Goal: Task Accomplishment & Management: Use online tool/utility

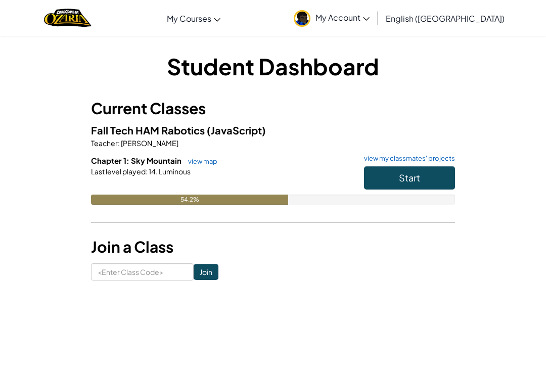
click at [423, 177] on button "Start" at bounding box center [409, 177] width 91 height 23
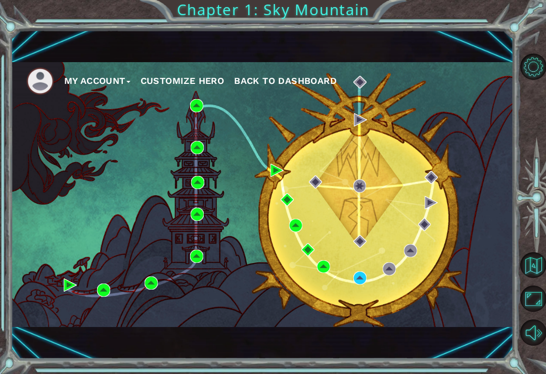
click at [462, 244] on div "My Account Customize Hero Back to Dashboard" at bounding box center [262, 194] width 502 height 265
click at [359, 306] on div "My Account Customize Hero Back to Dashboard" at bounding box center [262, 194] width 502 height 265
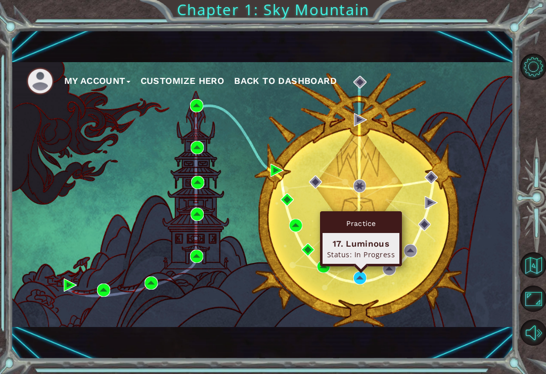
click at [350, 307] on div "My Account Customize Hero Back to Dashboard" at bounding box center [262, 194] width 502 height 265
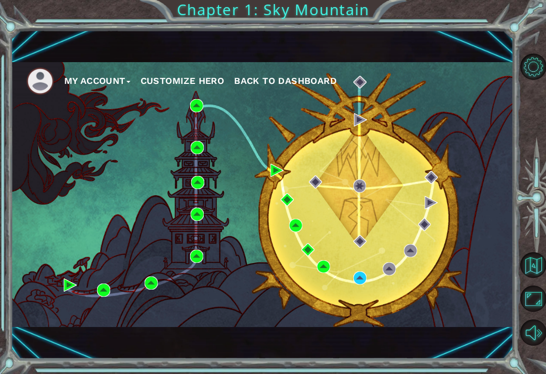
scroll to position [2, 0]
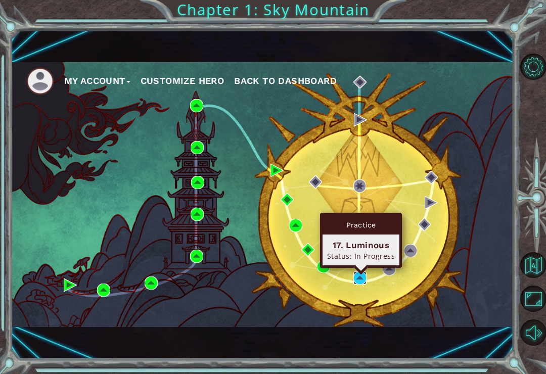
click at [361, 277] on img at bounding box center [359, 277] width 13 height 13
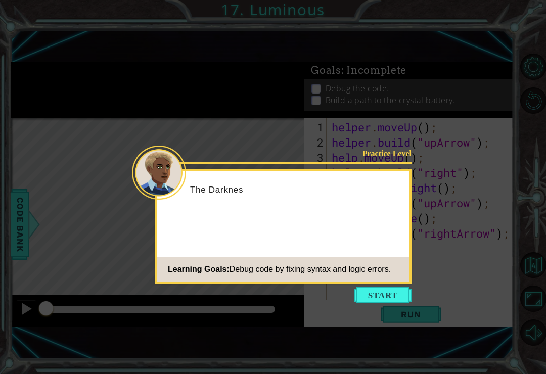
click at [410, 216] on div "Practice Level The Darknes Learning Goals: Debug code by fixing syntax and logi…" at bounding box center [283, 226] width 256 height 115
click at [395, 293] on button "Start" at bounding box center [383, 295] width 58 height 16
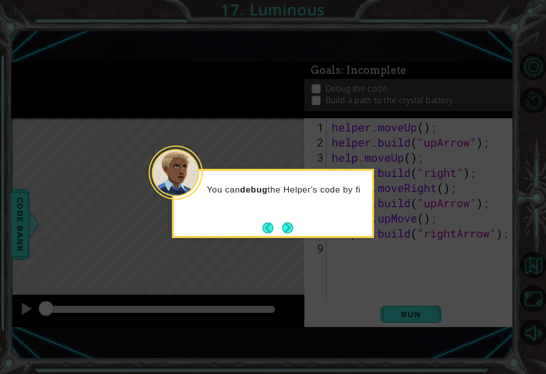
click at [293, 224] on button "Next" at bounding box center [287, 227] width 11 height 11
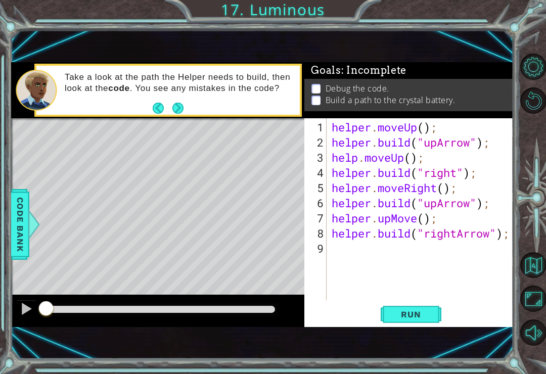
click at [423, 318] on span "Run" at bounding box center [411, 314] width 40 height 10
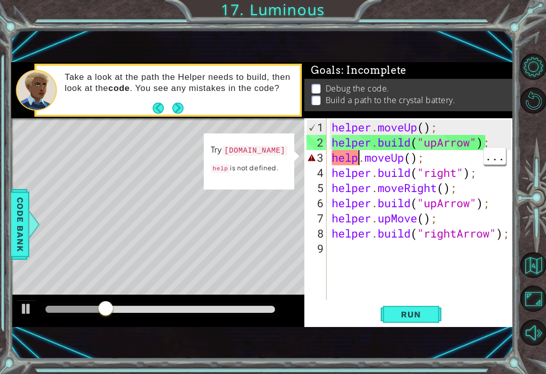
click at [359, 159] on div "helper . moveUp ( ) ; helper . build ( "upArrow" ) ; help . moveUp ( ) ; helper…" at bounding box center [422, 226] width 186 height 212
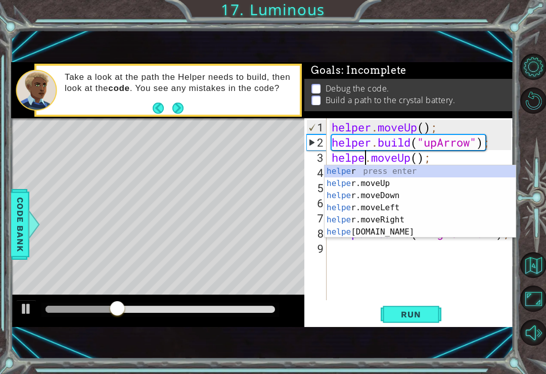
scroll to position [0, 2]
click at [436, 313] on button "Run" at bounding box center [410, 314] width 61 height 21
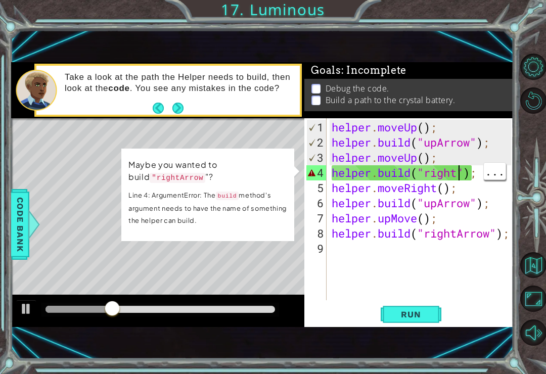
click at [458, 175] on div "helper . moveUp ( ) ; helper . build ( "upArrow" ) ; helper . moveUp ( ) ; help…" at bounding box center [422, 226] width 186 height 212
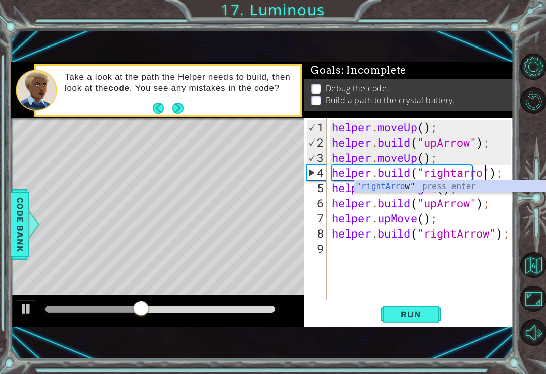
scroll to position [0, 8]
click at [436, 320] on button "Run" at bounding box center [410, 314] width 61 height 21
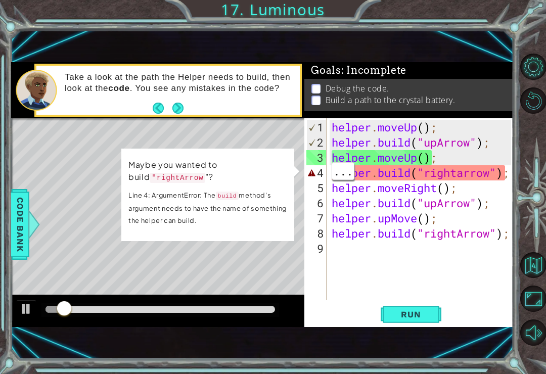
click at [509, 173] on div "helper . moveUp ( ) ; helper . build ( "upArrow" ) ; helper . moveUp ( ) ; help…" at bounding box center [422, 226] width 186 height 212
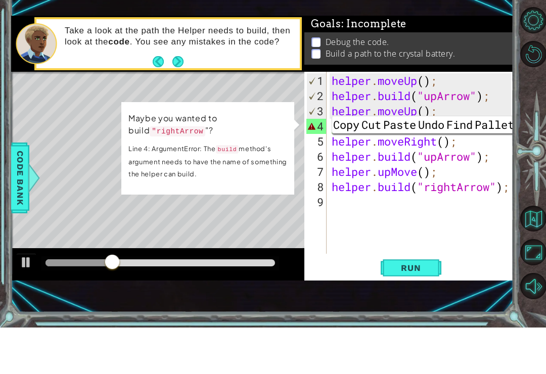
scroll to position [0, 7]
click at [493, 152] on div "helper . moveUp ( ) ; helper . build ( "upArrow" ) ; helper . moveUp ( ) ; help…" at bounding box center [422, 226] width 186 height 212
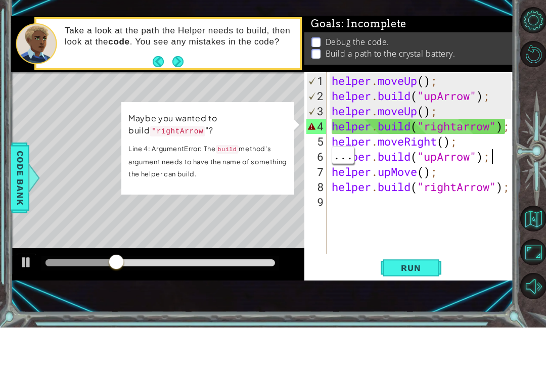
click at [508, 126] on div "helper . moveUp ( ) ; helper . build ( "upArrow" ) ; helper . moveUp ( ) ; help…" at bounding box center [422, 226] width 186 height 212
click at [508, 128] on div "helper . moveUp ( ) ; helper . build ( "upArrow" ) ; helper . moveUp ( ) ; help…" at bounding box center [422, 226] width 186 height 212
click at [509, 126] on div "helper . moveUp ( ) ; helper . build ( "upArrow" ) ; helper . moveUp ( ) ; help…" at bounding box center [422, 226] width 186 height 212
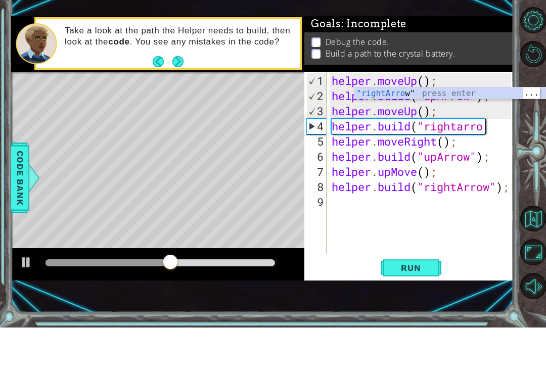
click at [446, 134] on div ""rightArro w" press enter" at bounding box center [449, 152] width 191 height 36
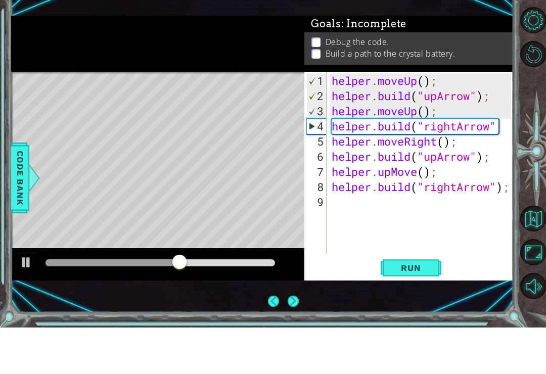
scroll to position [16, 0]
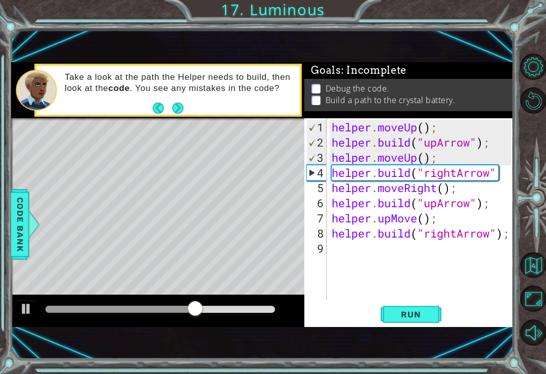
click at [436, 315] on button "Run" at bounding box center [410, 314] width 61 height 21
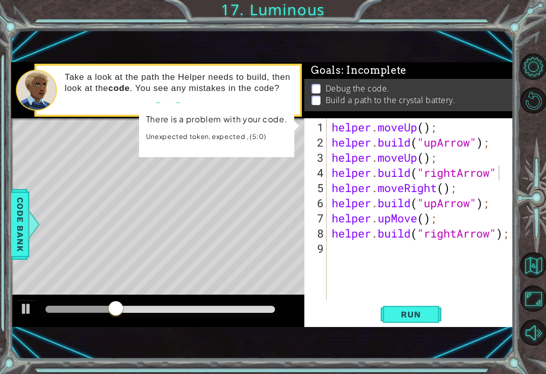
click at [527, 100] on button "Restart Level" at bounding box center [533, 100] width 26 height 26
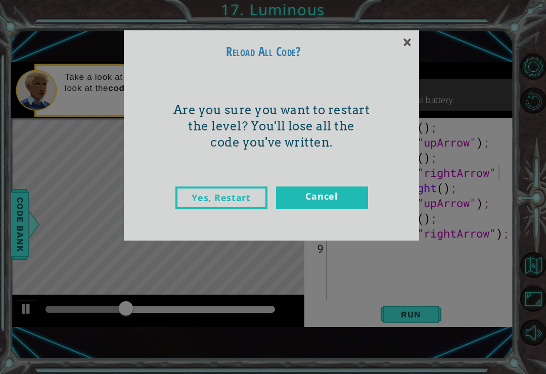
click at [330, 199] on link "Cancel" at bounding box center [322, 197] width 92 height 23
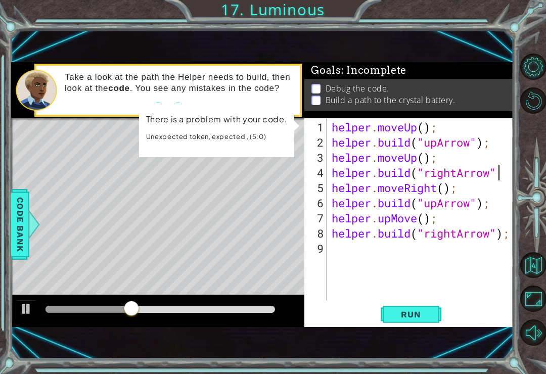
click at [533, 107] on button "Restart Level" at bounding box center [533, 100] width 26 height 26
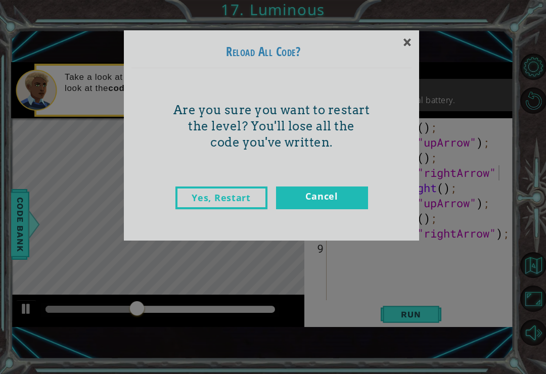
click at [238, 197] on link "Yes, Restart" at bounding box center [221, 197] width 92 height 23
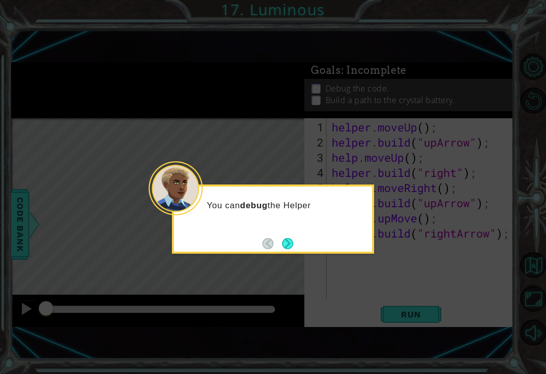
click at [293, 238] on button "Next" at bounding box center [287, 243] width 11 height 11
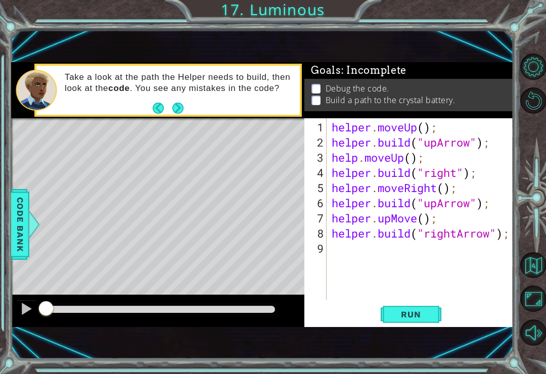
click at [419, 310] on span "Run" at bounding box center [411, 314] width 40 height 10
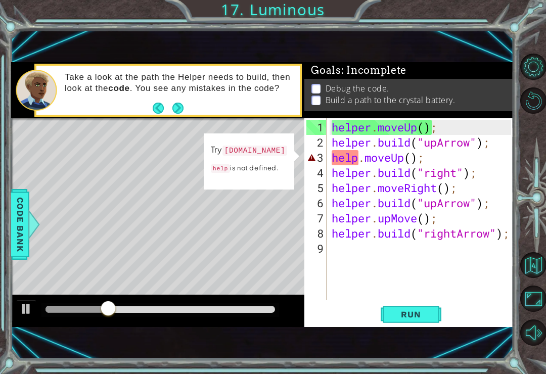
scroll to position [0, 4]
click at [360, 160] on div "helper . moveUp ( ) ; helper . build ( "upArrow" ) ; help . moveUp ( ) ; helper…" at bounding box center [422, 226] width 186 height 212
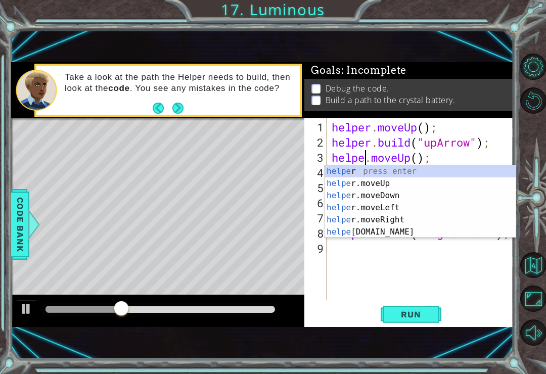
scroll to position [0, 2]
click at [429, 316] on span "Run" at bounding box center [411, 314] width 40 height 10
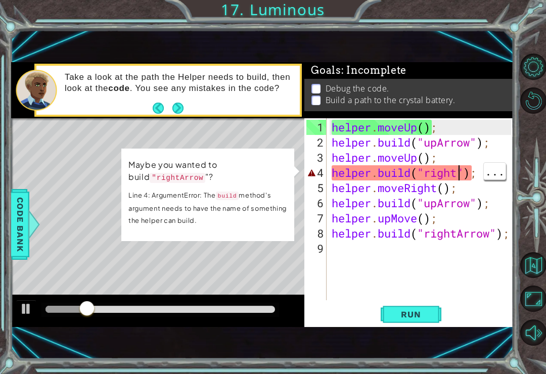
click at [461, 178] on div "helper . moveUp ( ) ; helper . build ( "upArrow" ) ; helper . moveUp ( ) ; help…" at bounding box center [422, 226] width 186 height 212
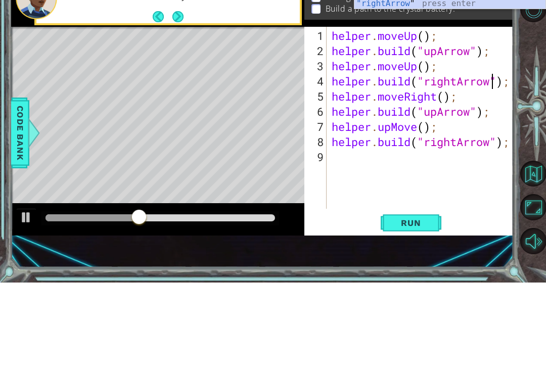
scroll to position [0, 8]
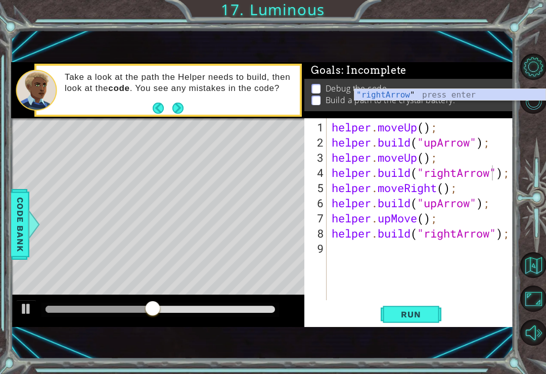
click at [435, 314] on button "Run" at bounding box center [410, 314] width 61 height 21
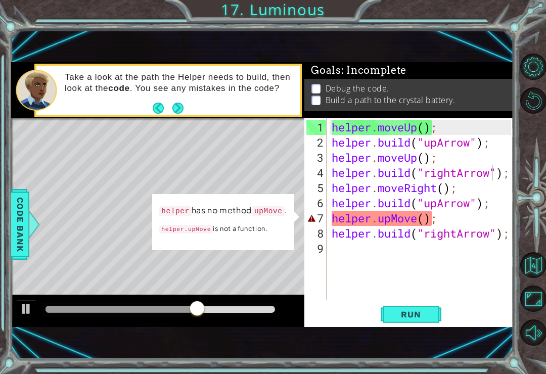
scroll to position [0, 5]
click at [420, 220] on div "helper . moveUp ( ) ; helper . build ( "upArrow" ) ; helper . moveUp ( ) ; help…" at bounding box center [422, 226] width 186 height 212
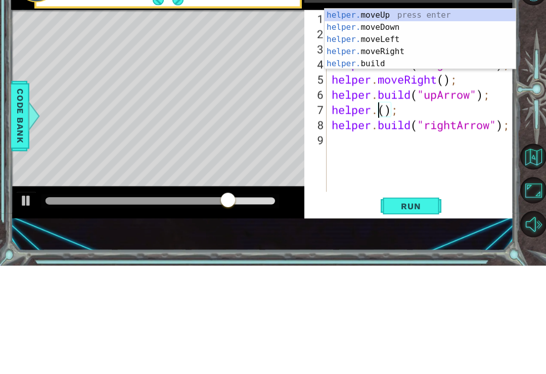
scroll to position [0, 3]
click at [390, 117] on div "helper. moveUp press enter helper. moveDown press enter helper. moveLeft press …" at bounding box center [419, 159] width 191 height 85
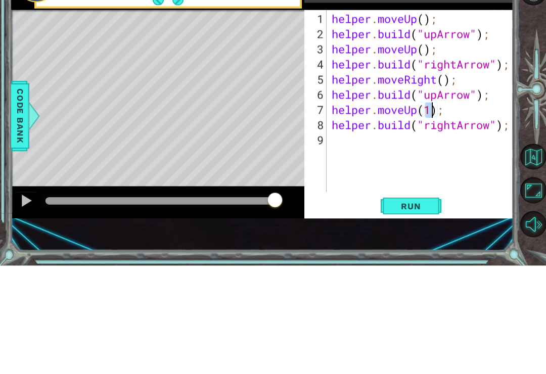
type textarea "helper.moveUp();"
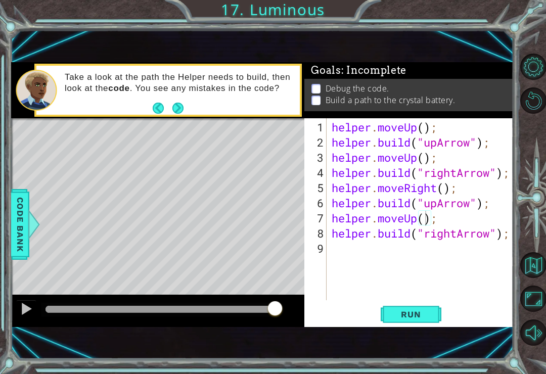
click at [421, 316] on span "Run" at bounding box center [411, 314] width 40 height 10
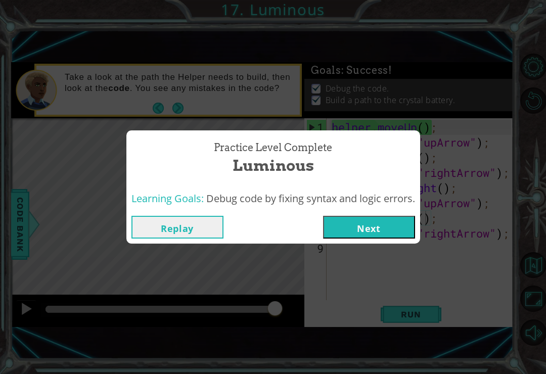
click at [392, 223] on button "Next" at bounding box center [369, 227] width 92 height 23
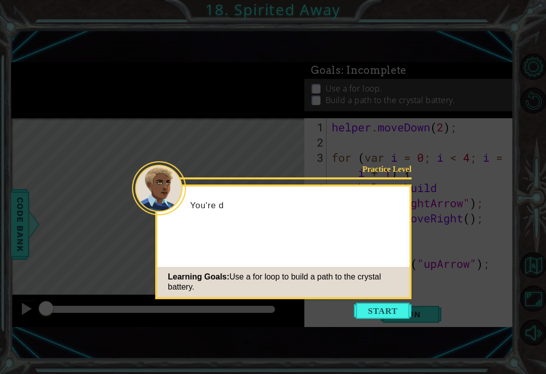
click at [400, 303] on button "Start" at bounding box center [383, 311] width 58 height 16
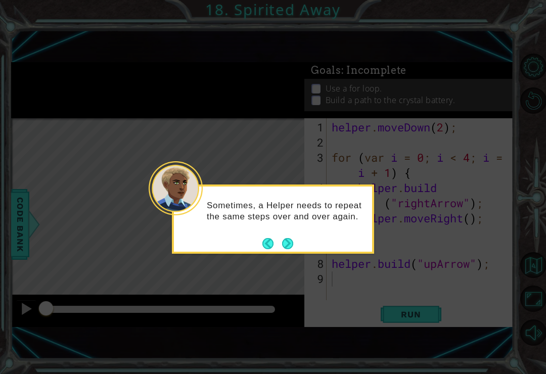
click at [287, 219] on div "Sometimes, a Helper needs to repeat the same steps over and over again." at bounding box center [273, 215] width 198 height 51
click at [287, 238] on button "Next" at bounding box center [287, 243] width 11 height 11
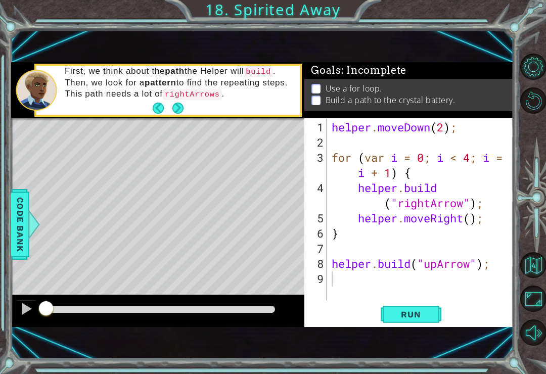
click at [436, 312] on button "Run" at bounding box center [410, 314] width 61 height 21
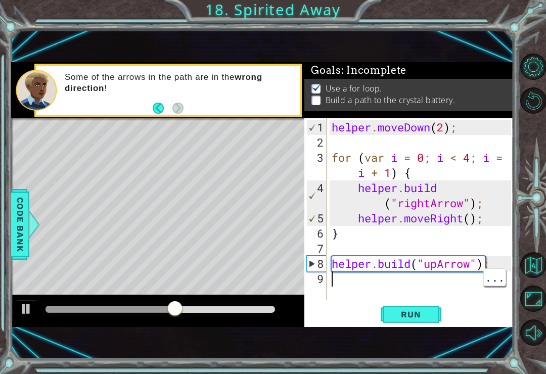
click at [468, 289] on div "helper . moveDown ( 2 ) ; for ( var i = 0 ; i < 4 ; i = i + 1 ) { helper . buil…" at bounding box center [422, 226] width 186 height 212
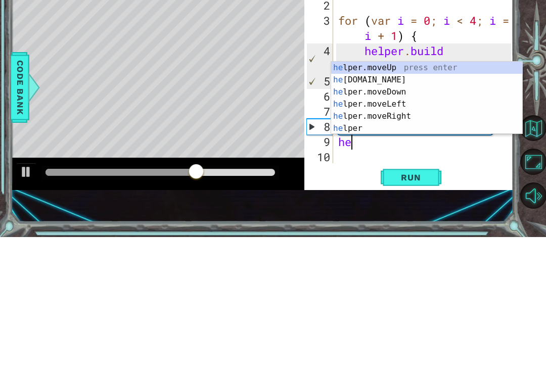
scroll to position [0, 1]
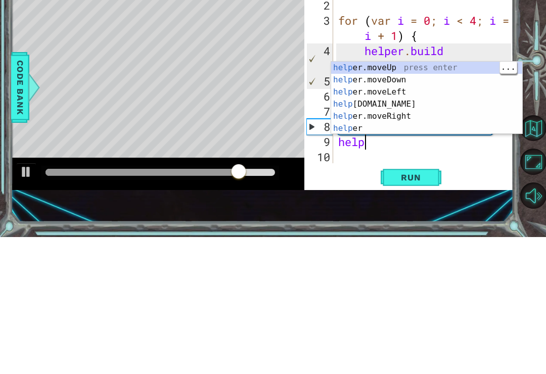
click at [394, 199] on div "help er.moveUp press enter help er.moveDown press enter help er.moveLeft press …" at bounding box center [426, 247] width 191 height 97
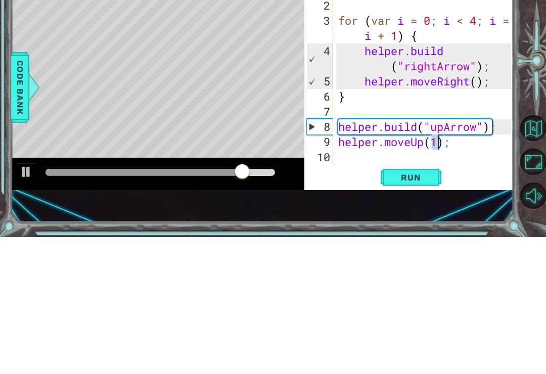
type textarea "[DOMAIN_NAME]("rightArrow");"
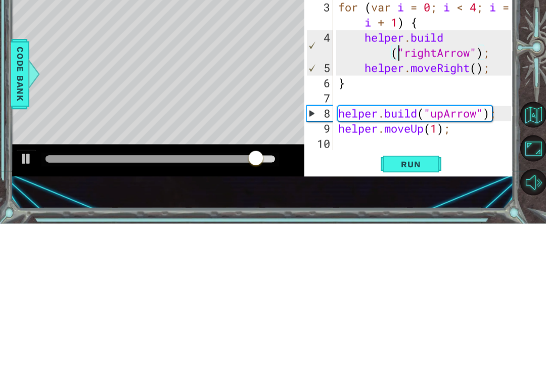
click at [431, 304] on button "Run" at bounding box center [410, 314] width 61 height 21
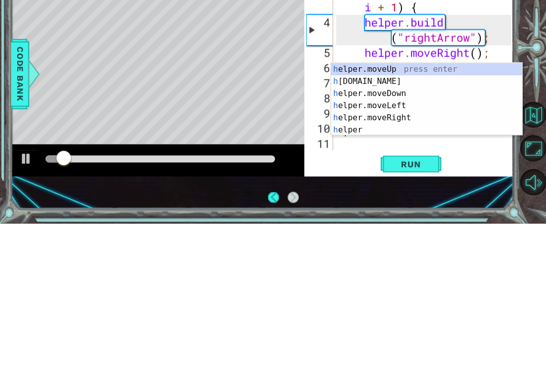
scroll to position [15, 0]
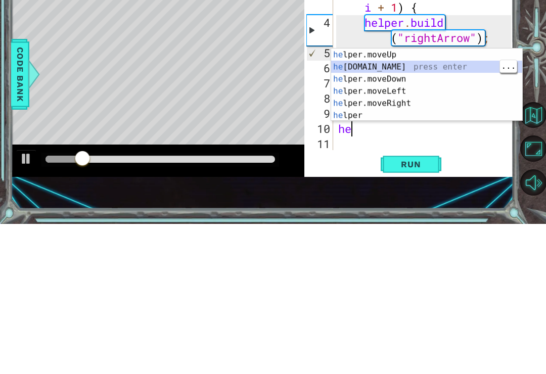
click at [399, 199] on div "he lper.moveUp press enter he [DOMAIN_NAME] press enter he lper.moveDown press …" at bounding box center [426, 247] width 191 height 97
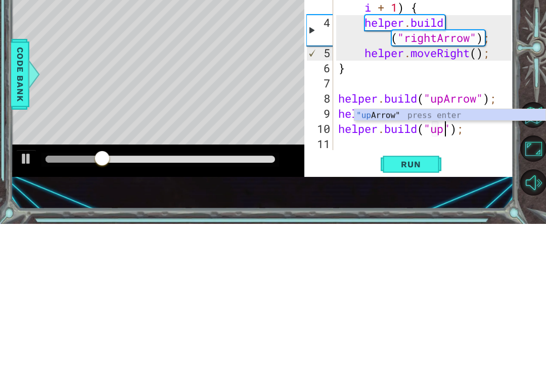
scroll to position [0, 5]
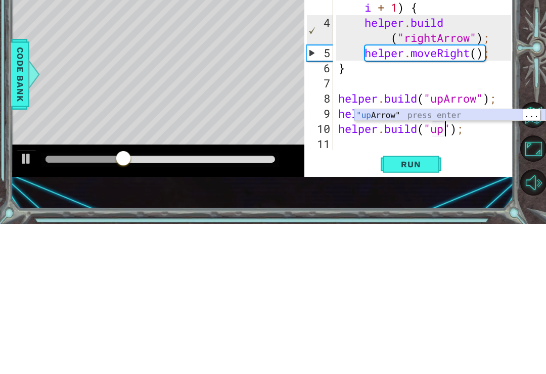
click at [412, 259] on div ""up Arrow" press enter" at bounding box center [449, 277] width 191 height 36
type textarea "[DOMAIN_NAME]("upArrow");"
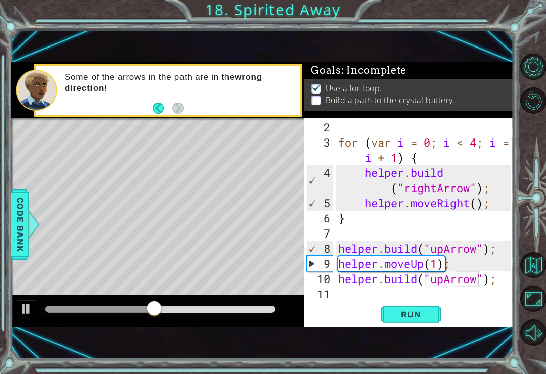
click at [426, 311] on span "Run" at bounding box center [411, 314] width 40 height 10
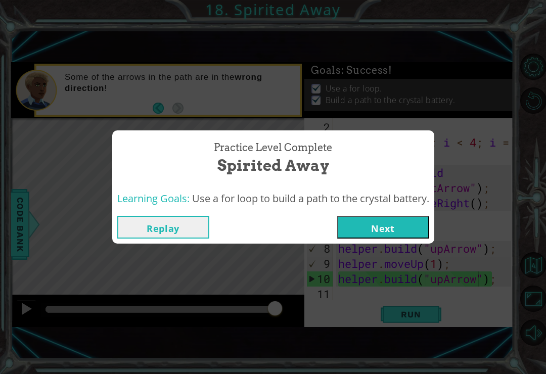
click at [417, 224] on button "Next" at bounding box center [383, 227] width 92 height 23
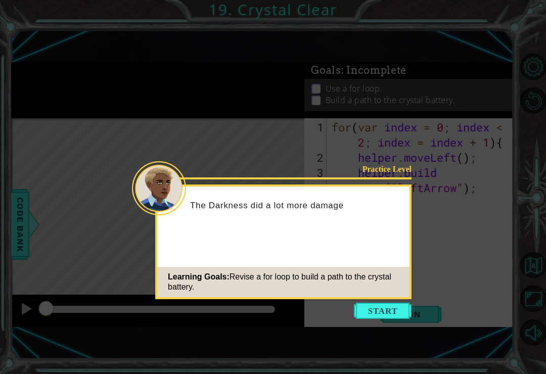
click at [396, 303] on button "Start" at bounding box center [383, 311] width 58 height 16
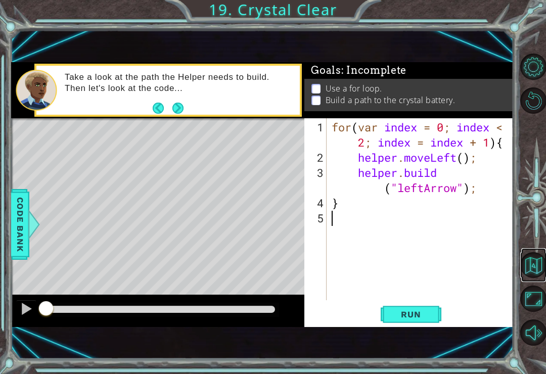
click at [537, 278] on button "Back to Map" at bounding box center [533, 265] width 26 height 26
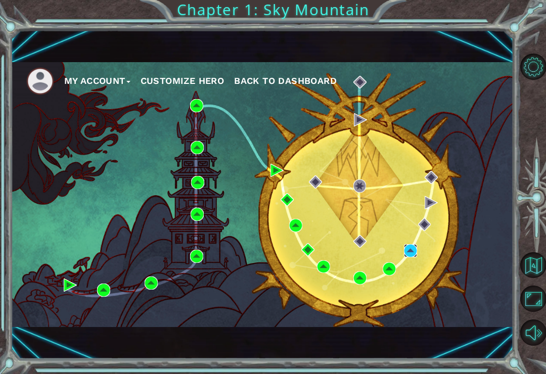
click at [407, 248] on img at bounding box center [410, 250] width 13 height 13
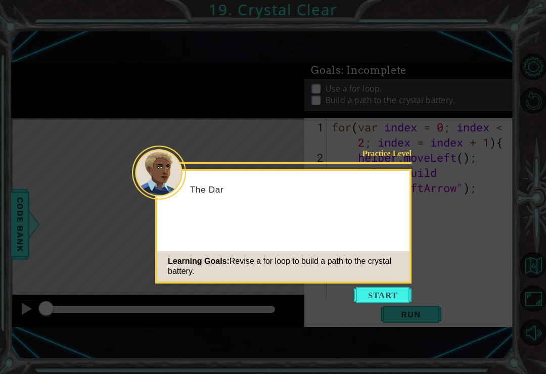
click at [406, 294] on button "Start" at bounding box center [383, 295] width 58 height 16
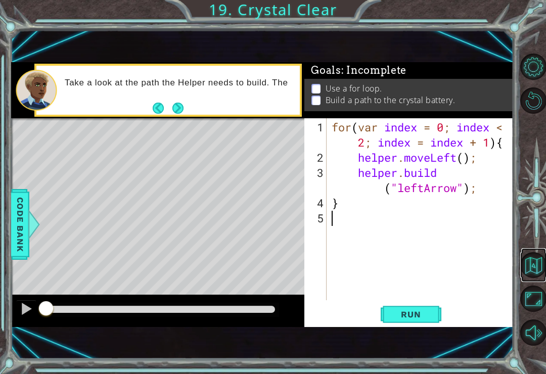
click at [536, 278] on button "Back to Map" at bounding box center [533, 265] width 26 height 26
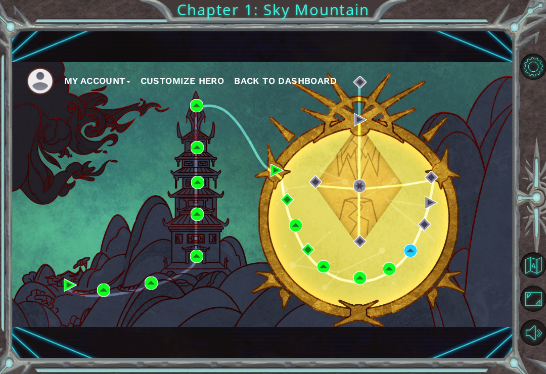
click at [445, 258] on div "My Account Customize Hero Back to Dashboard" at bounding box center [262, 194] width 502 height 265
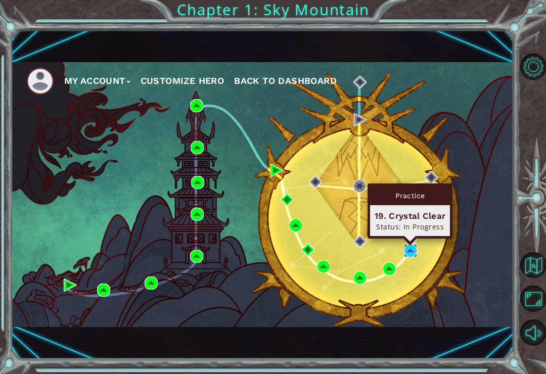
click at [413, 250] on img at bounding box center [410, 250] width 13 height 13
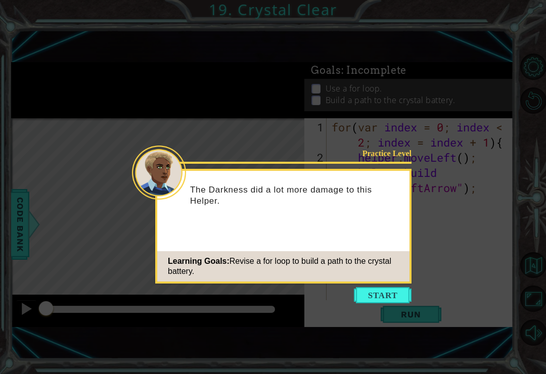
click at [400, 292] on button "Start" at bounding box center [383, 295] width 58 height 16
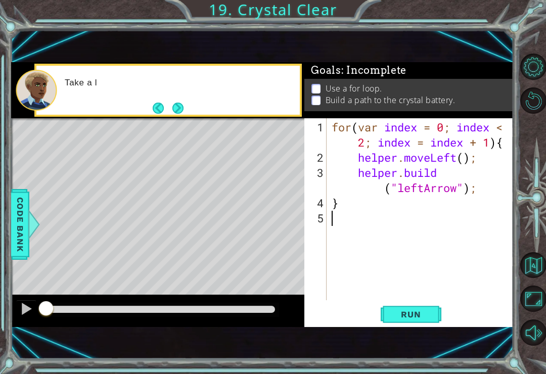
click at [440, 307] on button "Run" at bounding box center [410, 314] width 61 height 21
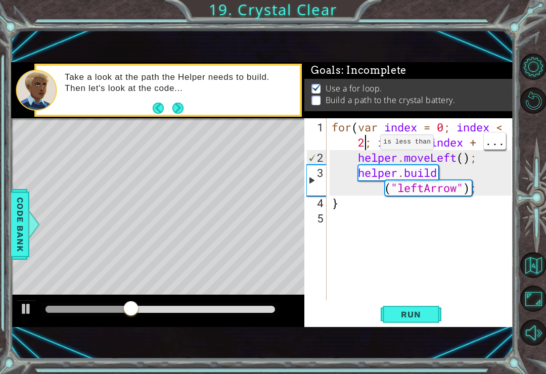
click at [363, 146] on div "for ( var index = 0 ; index < 2 ; index = index + 1 ) { helper . moveLeft ( ) ;…" at bounding box center [422, 233] width 186 height 227
type textarea "for(var index = 0; index < 4; index = index + 1){"
click at [421, 318] on span "Run" at bounding box center [411, 314] width 40 height 10
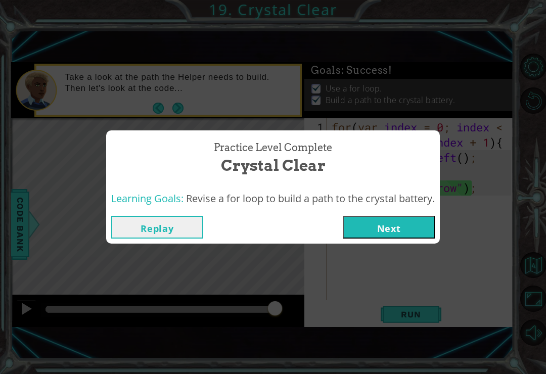
click at [390, 229] on button "Next" at bounding box center [389, 227] width 92 height 23
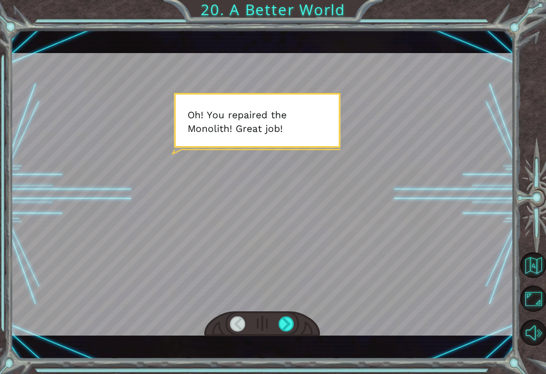
click at [290, 320] on div at bounding box center [286, 323] width 16 height 15
click at [284, 328] on div at bounding box center [286, 323] width 16 height 15
click at [285, 319] on div at bounding box center [286, 323] width 16 height 15
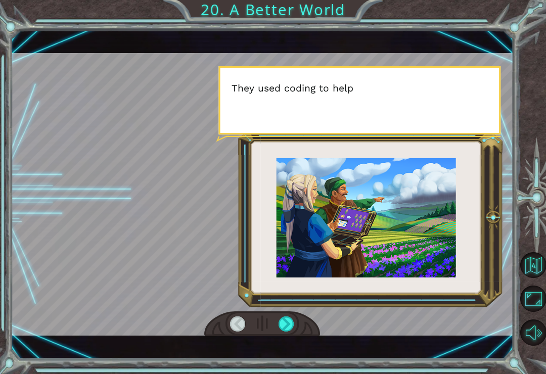
click at [282, 322] on div at bounding box center [286, 323] width 16 height 15
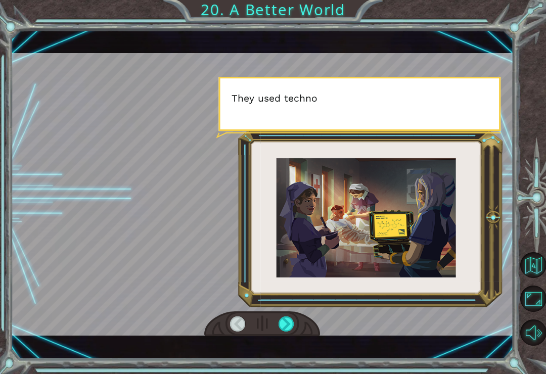
click at [291, 323] on div at bounding box center [286, 323] width 16 height 15
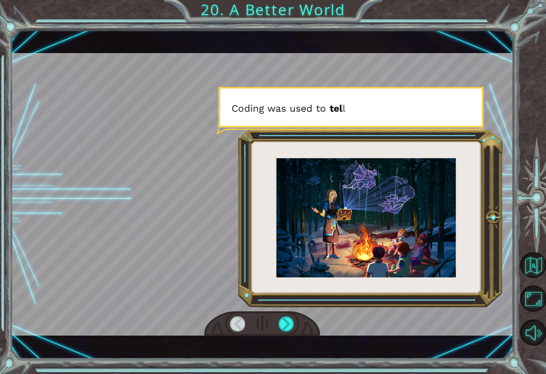
click at [290, 322] on div at bounding box center [286, 323] width 16 height 15
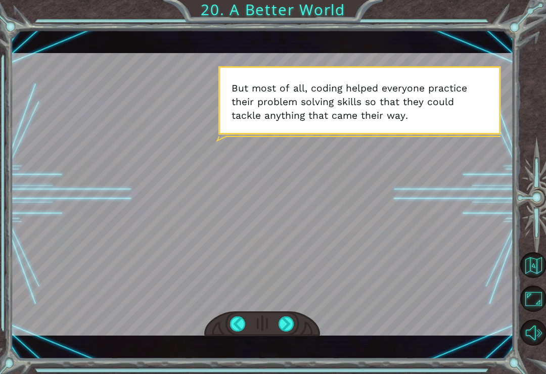
click at [289, 320] on div at bounding box center [286, 323] width 16 height 15
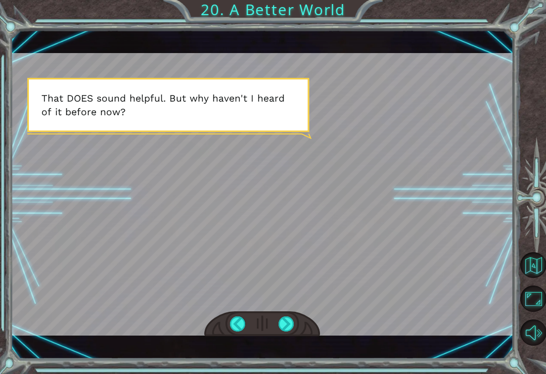
click at [284, 322] on div at bounding box center [286, 323] width 16 height 15
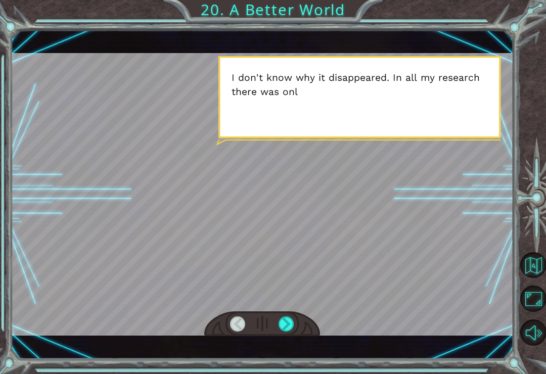
click at [290, 323] on div at bounding box center [286, 323] width 16 height 15
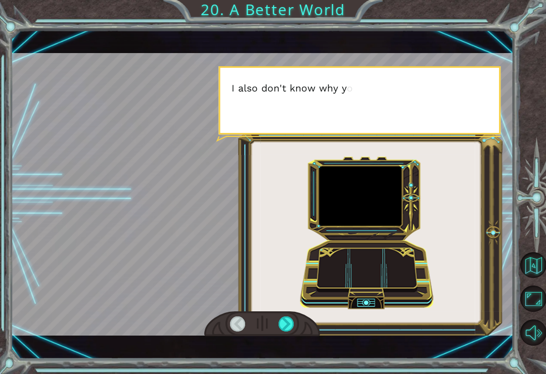
click at [284, 326] on div at bounding box center [286, 323] width 16 height 15
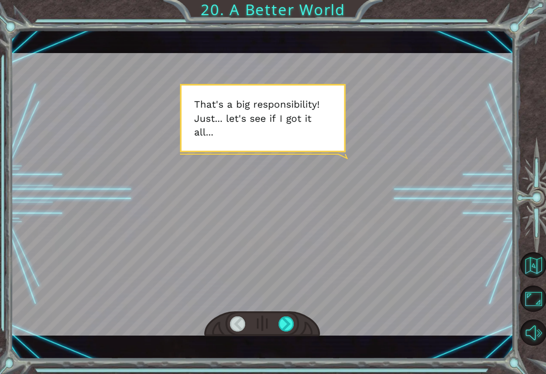
click at [293, 323] on div at bounding box center [286, 323] width 16 height 15
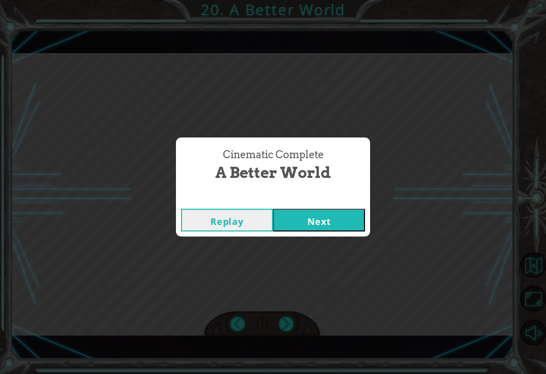
click at [343, 220] on button "Next" at bounding box center [319, 220] width 92 height 23
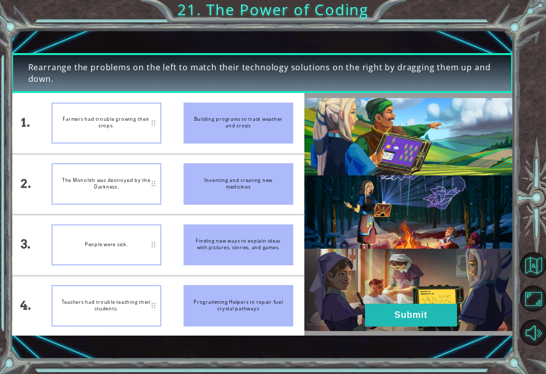
click at [405, 314] on button "Submit" at bounding box center [411, 315] width 92 height 23
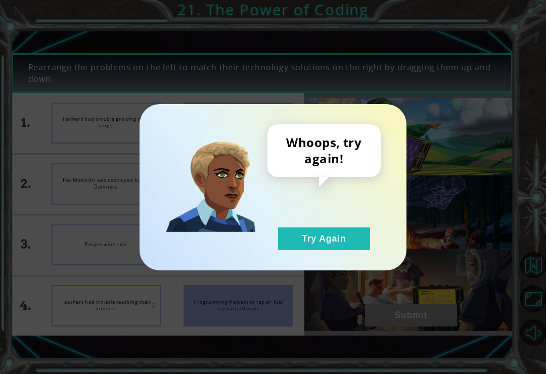
click at [362, 247] on button "Try Again" at bounding box center [324, 238] width 92 height 23
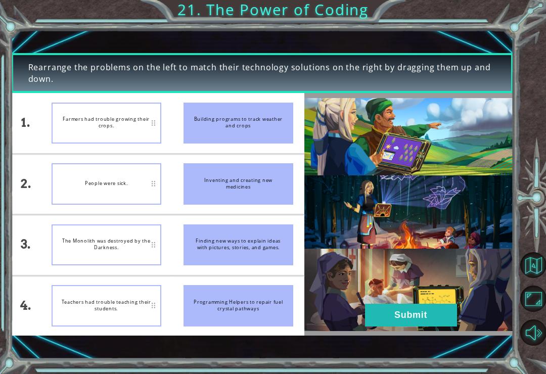
click at [406, 317] on button "Submit" at bounding box center [411, 315] width 92 height 23
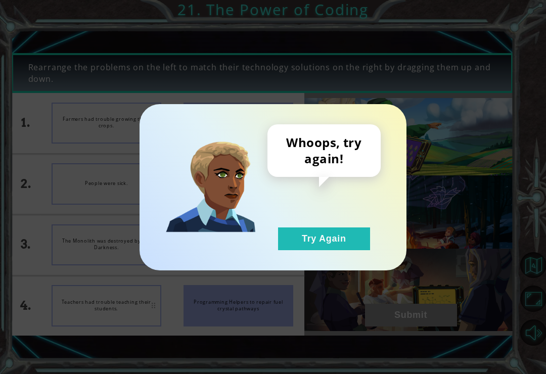
click at [351, 241] on button "Try Again" at bounding box center [324, 238] width 92 height 23
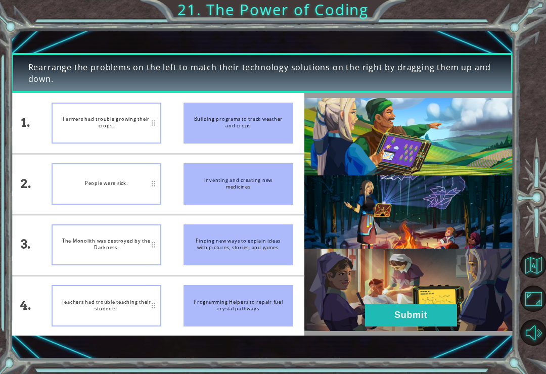
click at [437, 307] on button "Submit" at bounding box center [411, 315] width 92 height 23
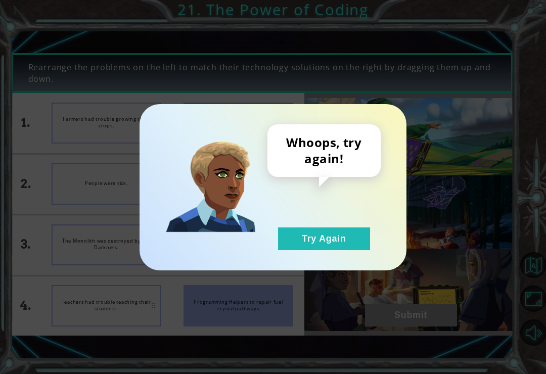
click at [363, 238] on button "Try Again" at bounding box center [324, 238] width 92 height 23
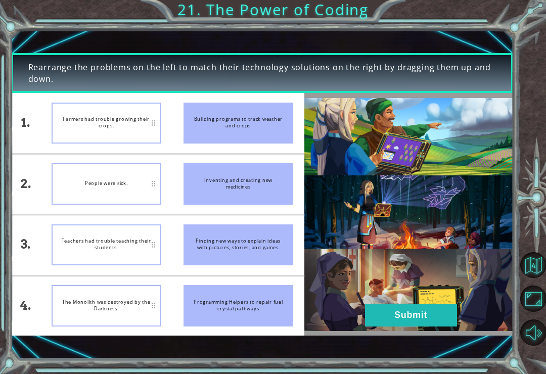
click at [417, 308] on button "Submit" at bounding box center [411, 315] width 92 height 23
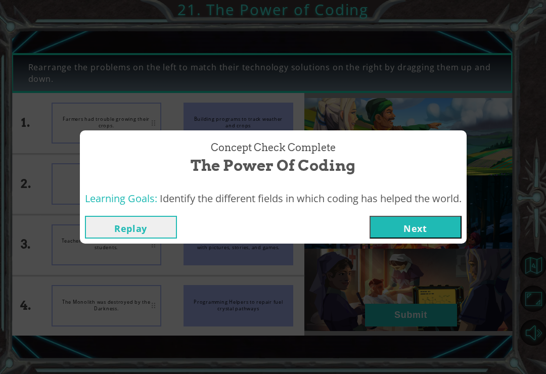
click at [417, 226] on button "Next" at bounding box center [415, 227] width 92 height 23
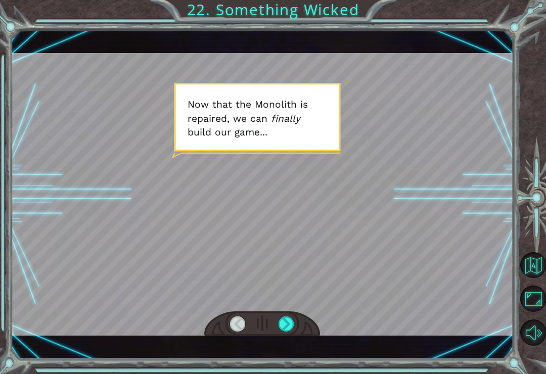
click at [287, 313] on div at bounding box center [262, 323] width 116 height 25
click at [290, 321] on div at bounding box center [286, 323] width 16 height 15
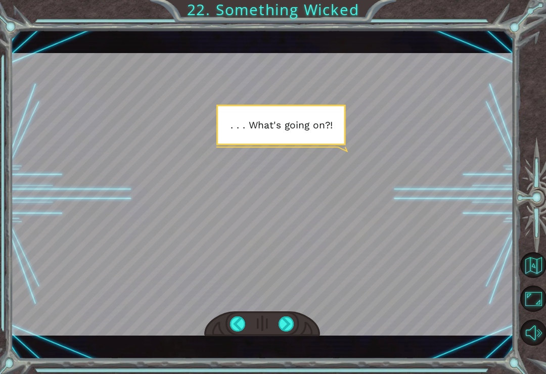
click at [284, 323] on div at bounding box center [286, 323] width 16 height 15
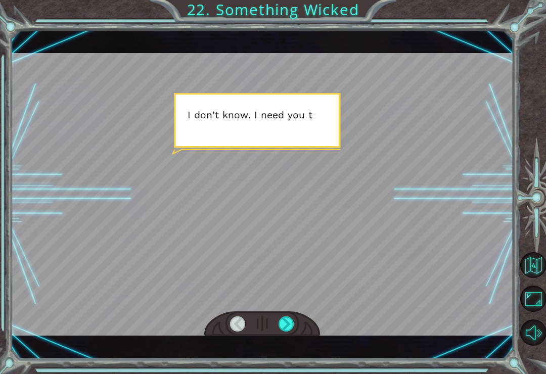
click at [282, 322] on div at bounding box center [286, 323] width 16 height 15
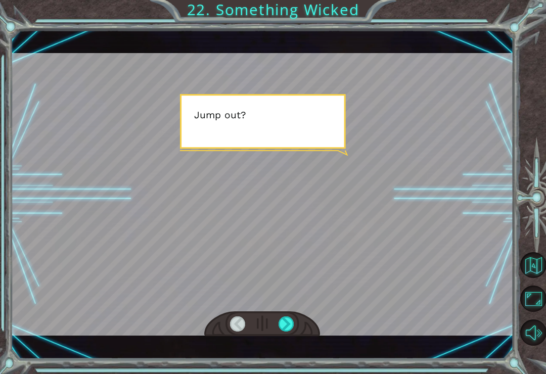
click at [282, 321] on div at bounding box center [286, 323] width 16 height 15
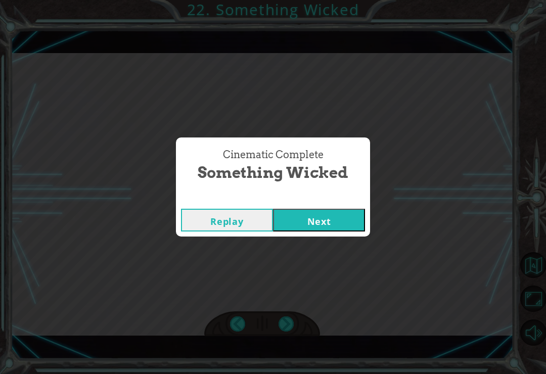
click at [343, 220] on button "Next" at bounding box center [319, 220] width 92 height 23
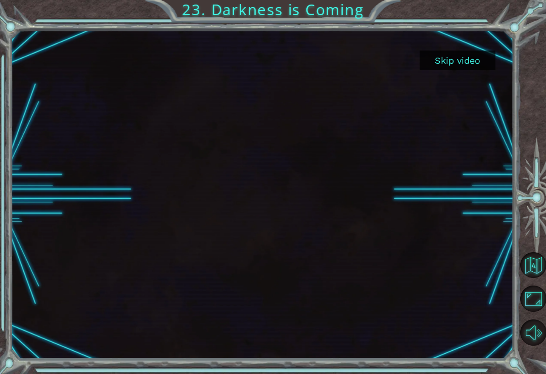
click at [456, 55] on button "Skip video" at bounding box center [457, 61] width 76 height 20
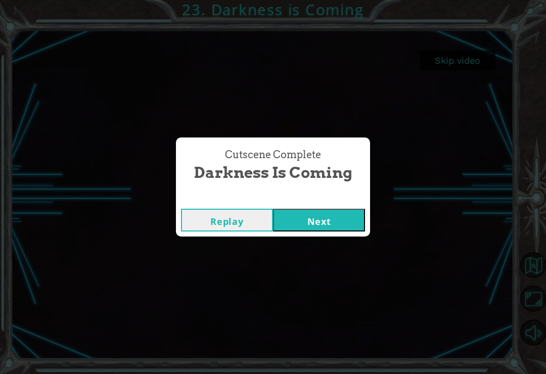
click at [338, 218] on button "Next" at bounding box center [319, 220] width 92 height 23
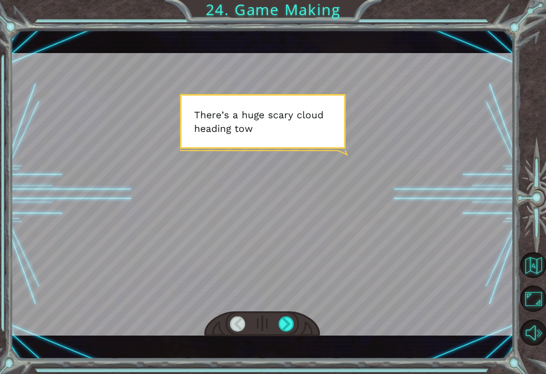
click at [290, 322] on div at bounding box center [286, 323] width 16 height 15
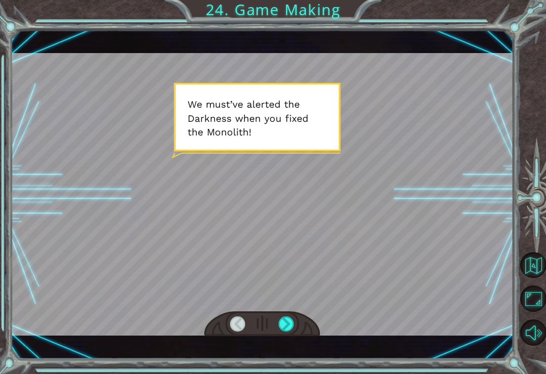
click at [293, 318] on div at bounding box center [286, 323] width 16 height 15
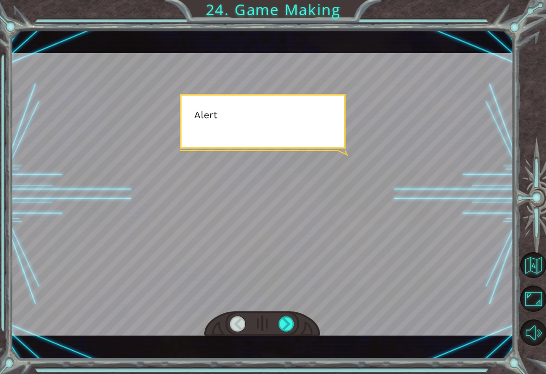
click at [289, 322] on div at bounding box center [286, 323] width 16 height 15
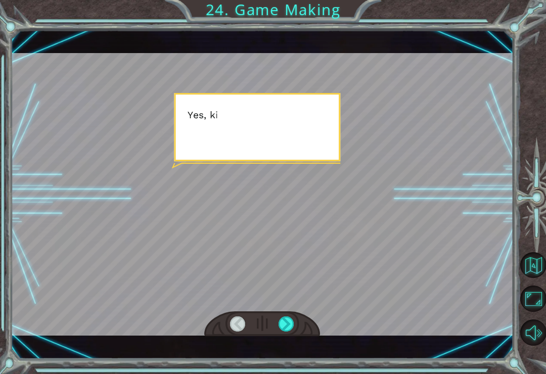
click at [290, 320] on div at bounding box center [286, 323] width 16 height 15
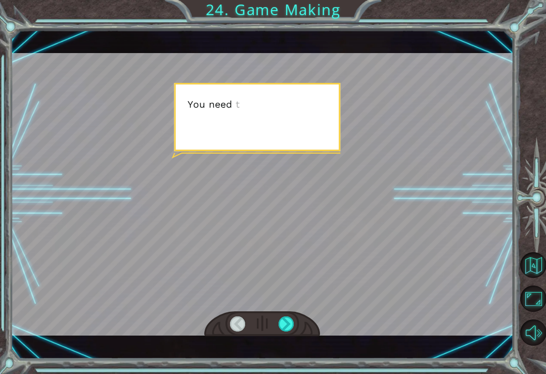
click at [293, 319] on div at bounding box center [286, 323] width 16 height 15
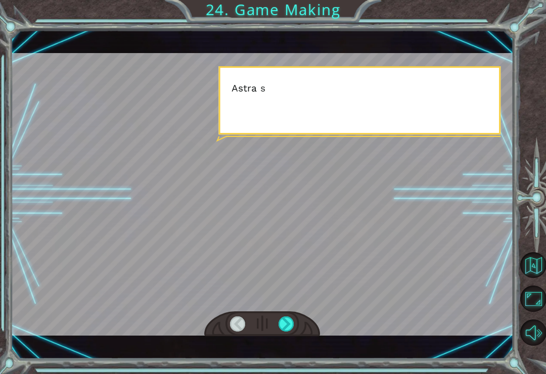
click at [291, 318] on div at bounding box center [286, 323] width 16 height 15
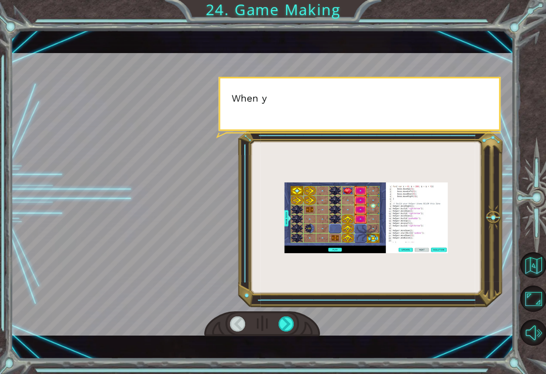
click at [294, 319] on div at bounding box center [286, 323] width 16 height 15
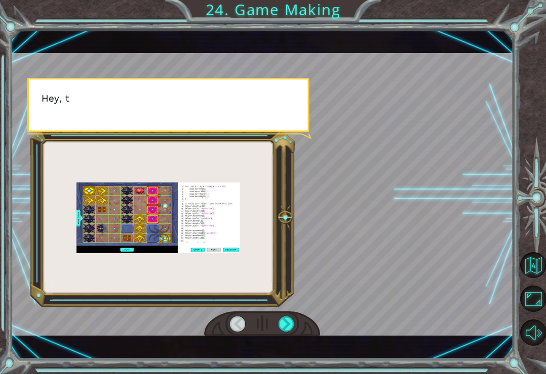
click at [293, 319] on div at bounding box center [286, 323] width 16 height 15
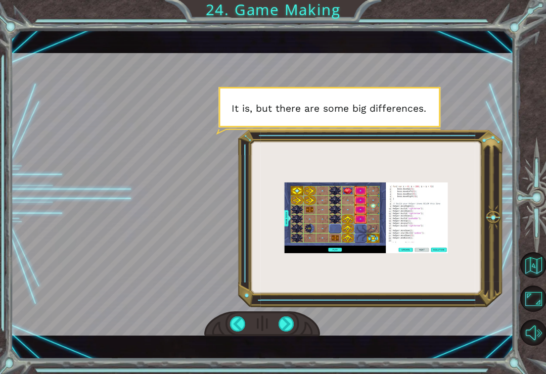
click at [285, 324] on div at bounding box center [286, 323] width 16 height 15
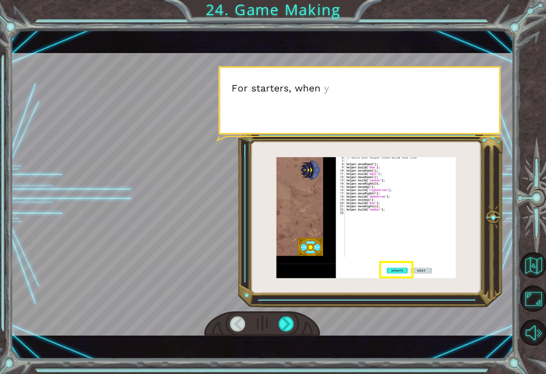
click at [294, 320] on div at bounding box center [286, 323] width 16 height 15
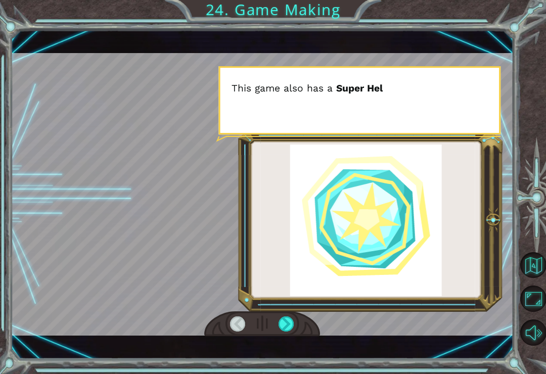
click at [293, 329] on div at bounding box center [286, 323] width 16 height 15
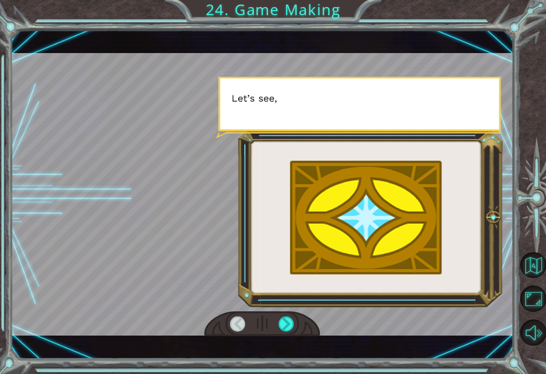
click at [287, 327] on div at bounding box center [286, 323] width 16 height 15
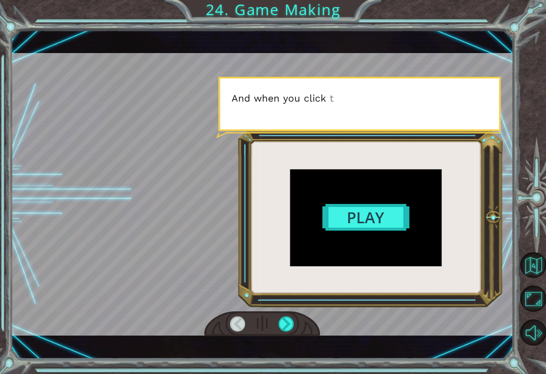
click at [285, 322] on div at bounding box center [286, 323] width 16 height 15
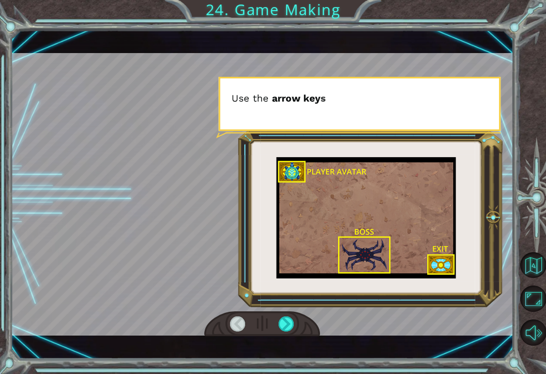
click at [293, 320] on div at bounding box center [286, 323] width 16 height 15
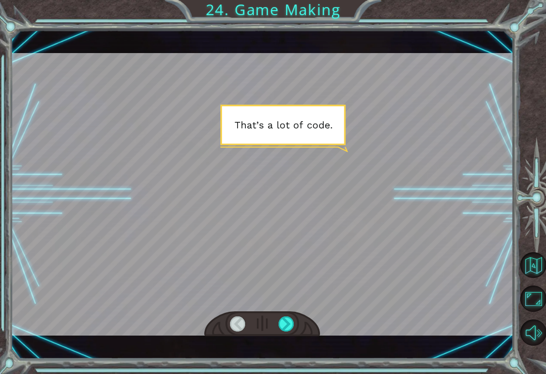
click at [285, 320] on div at bounding box center [286, 323] width 16 height 15
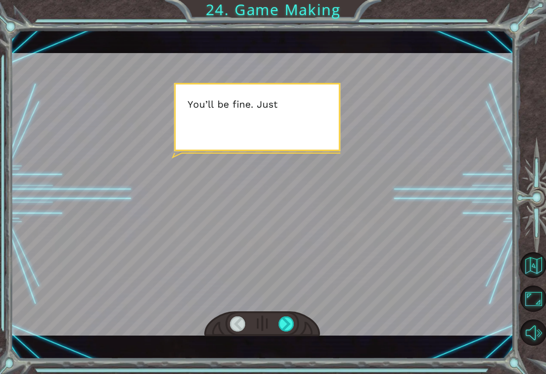
click at [283, 321] on div at bounding box center [286, 323] width 16 height 15
click at [284, 319] on div at bounding box center [286, 323] width 16 height 15
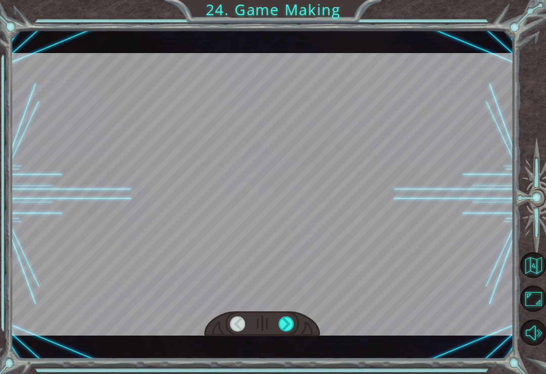
click at [292, 318] on div at bounding box center [286, 323] width 16 height 15
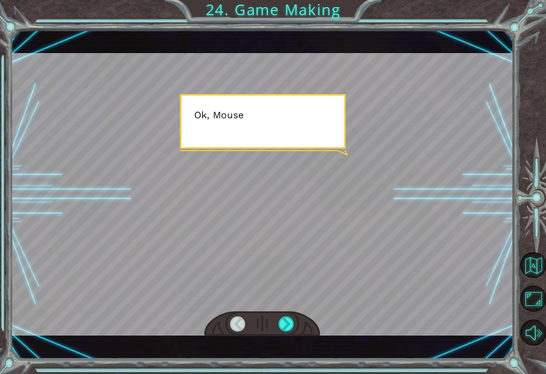
click at [289, 325] on div at bounding box center [286, 323] width 16 height 15
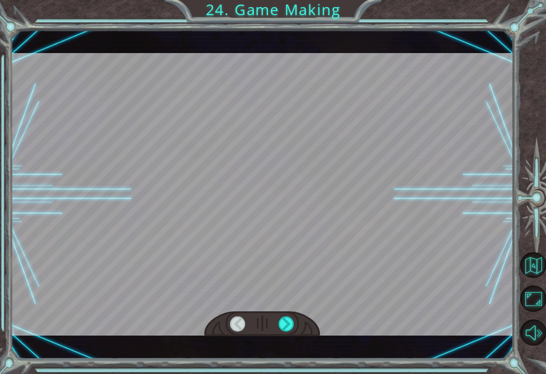
click at [286, 324] on div at bounding box center [286, 323] width 16 height 15
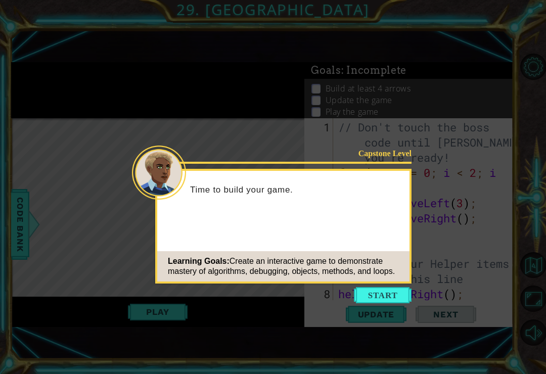
click at [393, 291] on button "Start" at bounding box center [383, 295] width 58 height 16
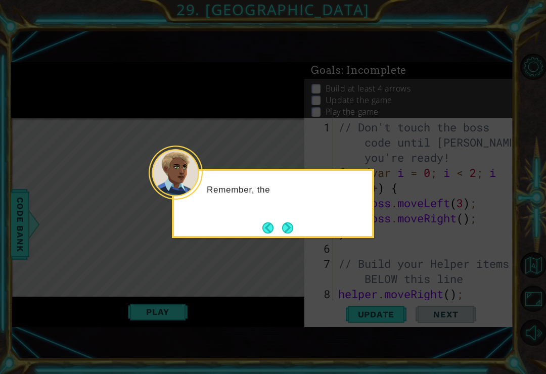
click at [282, 233] on button "Next" at bounding box center [287, 227] width 11 height 11
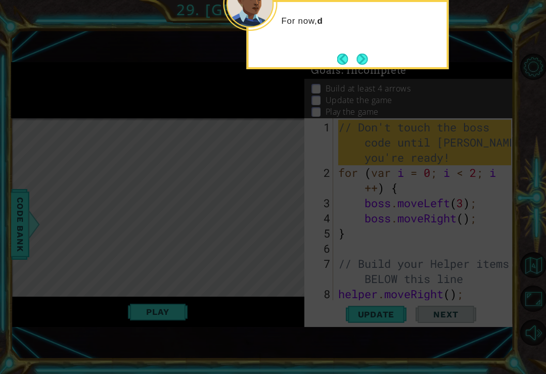
click at [368, 65] on button "Next" at bounding box center [362, 59] width 11 height 11
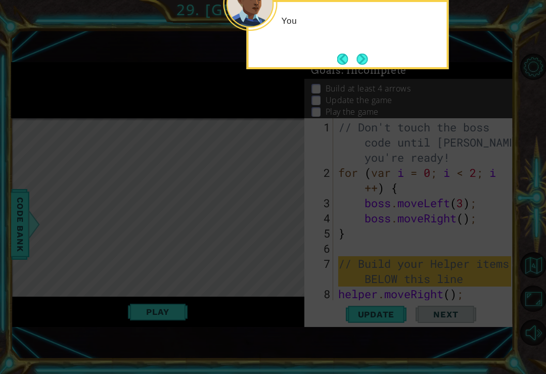
click at [365, 62] on button "Next" at bounding box center [362, 59] width 11 height 11
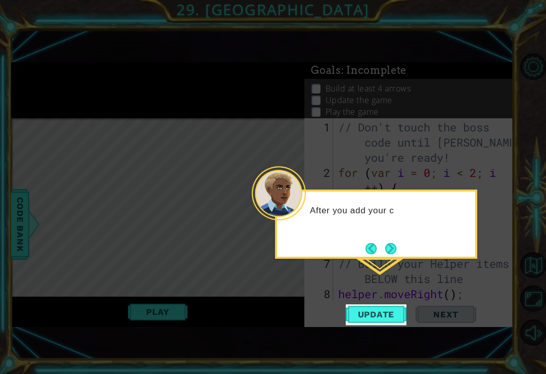
click at [392, 243] on button "Next" at bounding box center [390, 248] width 11 height 11
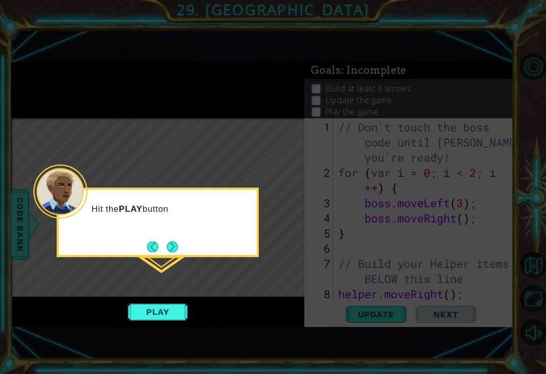
click at [173, 246] on button "Next" at bounding box center [172, 246] width 11 height 11
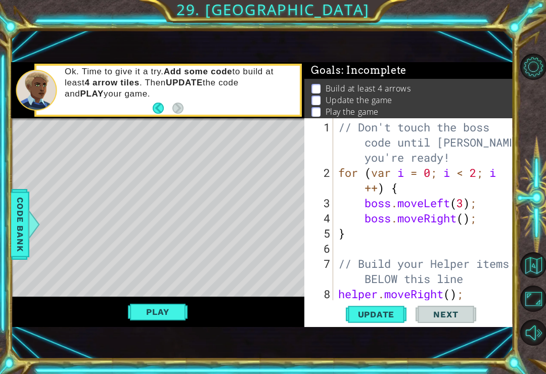
click at [383, 318] on span "Update" at bounding box center [376, 314] width 57 height 10
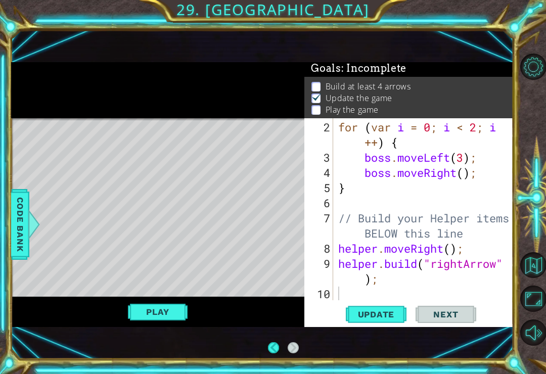
scroll to position [45, 0]
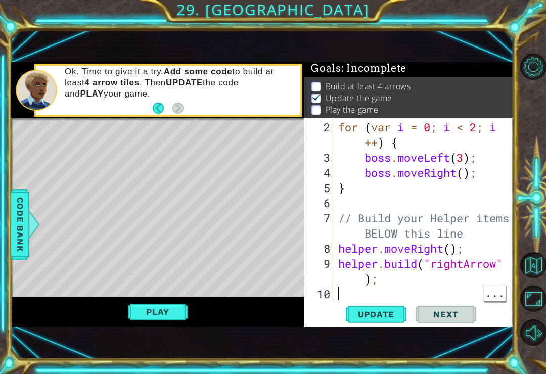
click at [388, 292] on div "for ( var i = 0 ; i < 2 ; i ++ ) { boss . moveLeft ( 3 ) ; boss . moveRight ( )…" at bounding box center [426, 233] width 180 height 227
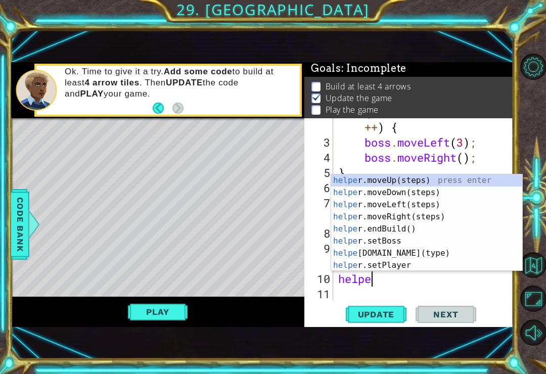
scroll to position [0, 2]
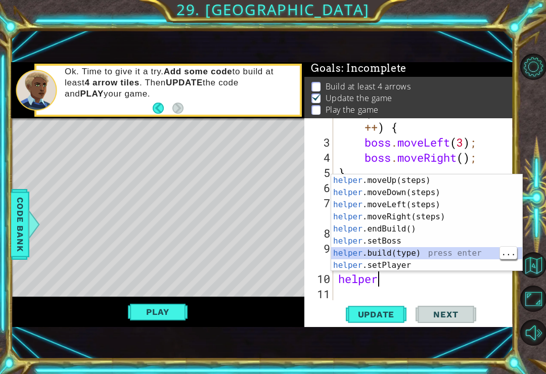
click at [376, 250] on div "helper .moveUp(steps) press enter helper .moveDown(steps) press enter helper .m…" at bounding box center [426, 234] width 191 height 121
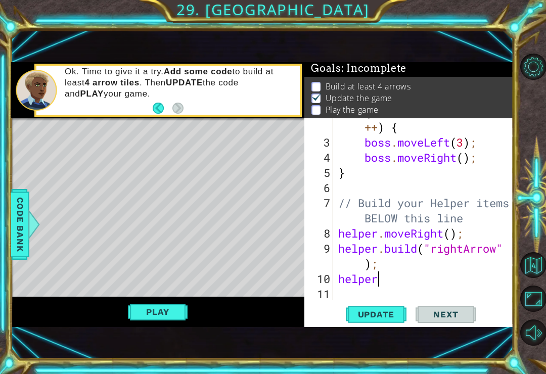
type textarea "helper.build("wall");"
click at [452, 282] on div "for ( var i = 0 ; i < 2 ; i ++ ) { boss . moveLeft ( 3 ) ; boss . moveRight ( )…" at bounding box center [426, 218] width 180 height 227
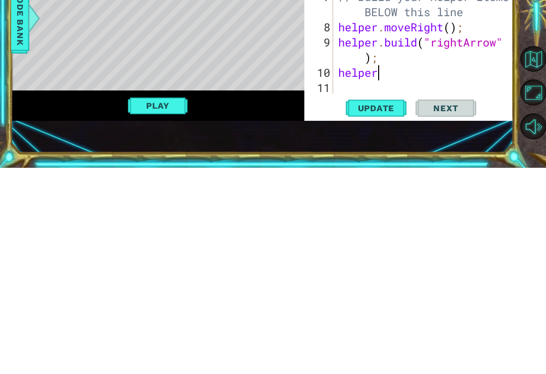
scroll to position [0, 2]
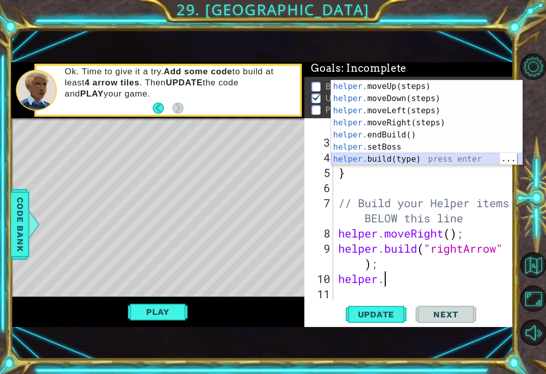
click at [413, 159] on div "helper. moveUp(steps) press enter helper. moveDown(steps) press enter helper. m…" at bounding box center [426, 134] width 191 height 109
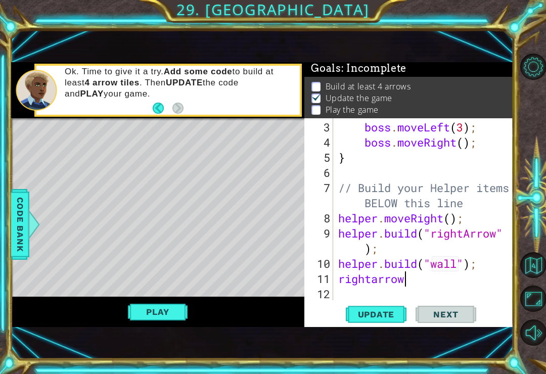
scroll to position [0, 3]
click at [391, 314] on span "Update" at bounding box center [376, 314] width 57 height 10
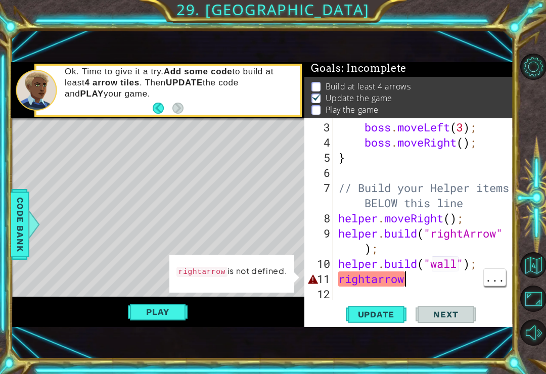
click at [428, 282] on div "boss . moveLeft ( 3 ) ; boss . moveRight ( ) ; } // Build your Helper items BEL…" at bounding box center [426, 226] width 180 height 212
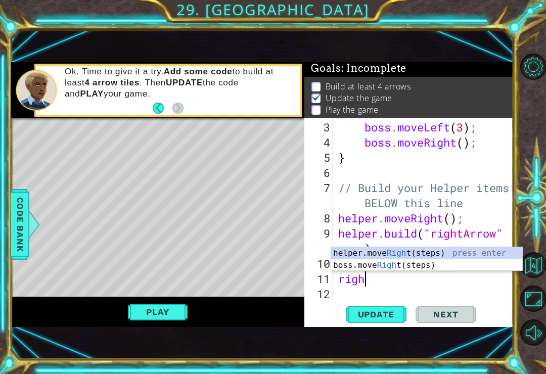
scroll to position [0, 1]
click at [406, 283] on div "boss . moveLeft ( 3 ) ; boss . moveRight ( ) ; } // Build your Helper items BEL…" at bounding box center [426, 226] width 180 height 212
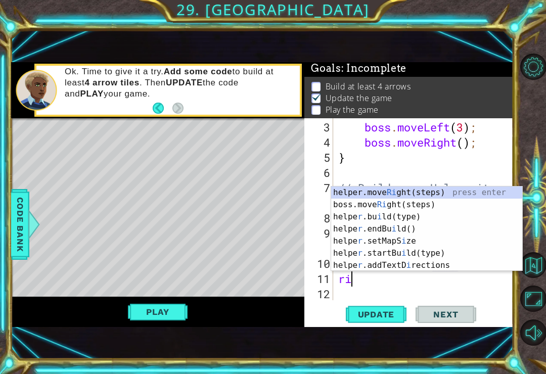
scroll to position [0, 0]
type textarea "r"
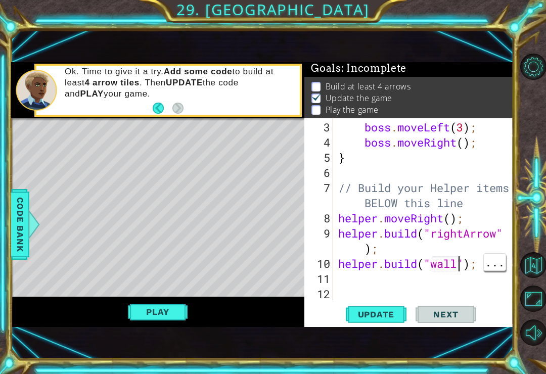
click at [457, 264] on div "boss . moveLeft ( 3 ) ; boss . moveRight ( ) ; } // Build your Helper items BEL…" at bounding box center [426, 226] width 180 height 212
click at [488, 264] on div "boss . moveLeft ( 3 ) ; boss . moveRight ( ) ; } // Build your Helper items BEL…" at bounding box center [426, 226] width 180 height 212
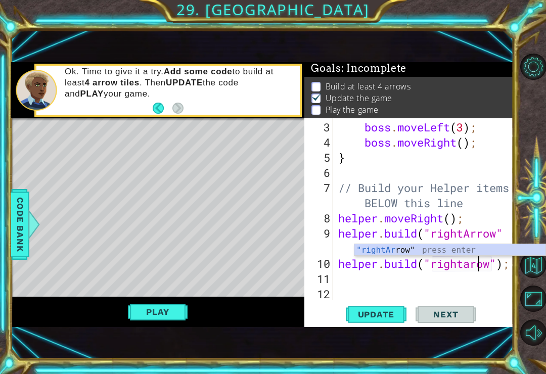
scroll to position [0, 7]
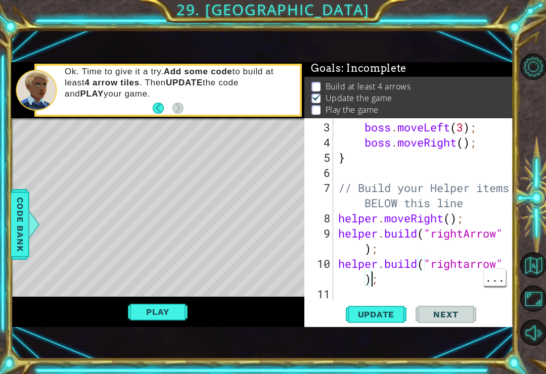
click at [364, 282] on div "boss . moveLeft ( 3 ) ; boss . moveRight ( ) ; } // Build your Helper items BEL…" at bounding box center [426, 226] width 180 height 212
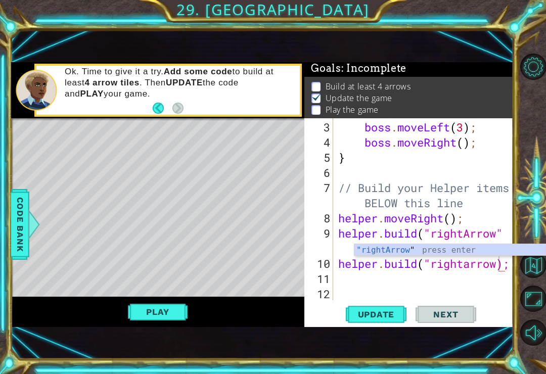
click at [394, 314] on span "Update" at bounding box center [376, 314] width 57 height 10
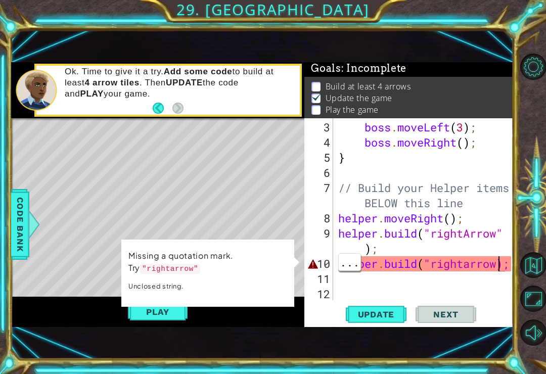
click at [497, 268] on div "boss . moveLeft ( 3 ) ; boss . moveRight ( ) ; } // Build your Helper items BEL…" at bounding box center [426, 226] width 180 height 212
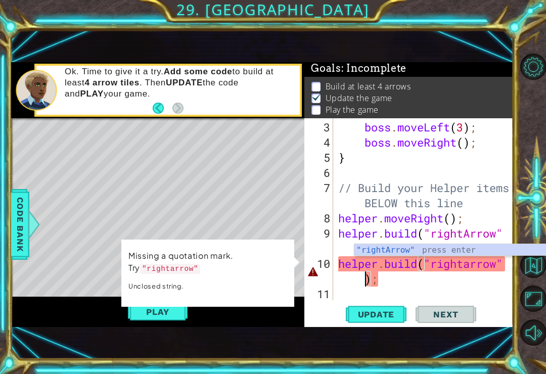
scroll to position [0, 8]
click at [396, 317] on span "Update" at bounding box center [376, 314] width 57 height 10
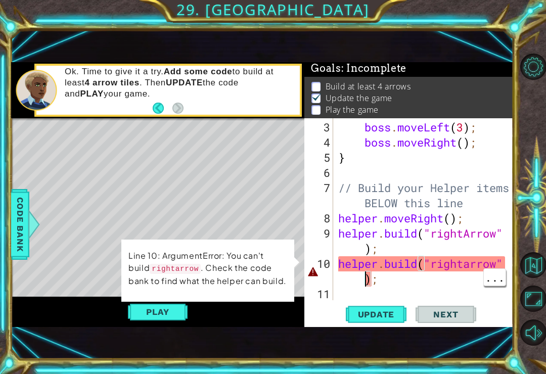
click at [364, 282] on div "boss . moveLeft ( 3 ) ; boss . moveRight ( ) ; } // Build your Helper items BEL…" at bounding box center [426, 226] width 180 height 212
type textarea "helper.build("rightarrow);"
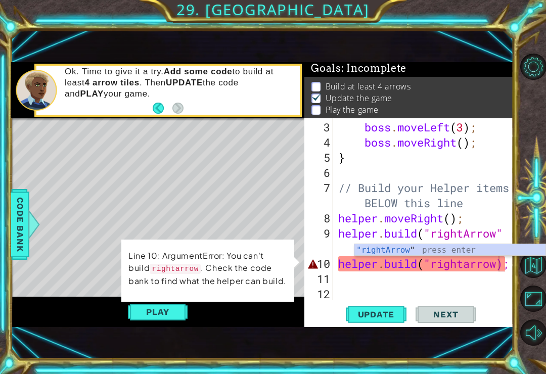
click at [402, 314] on span "Update" at bounding box center [376, 314] width 57 height 10
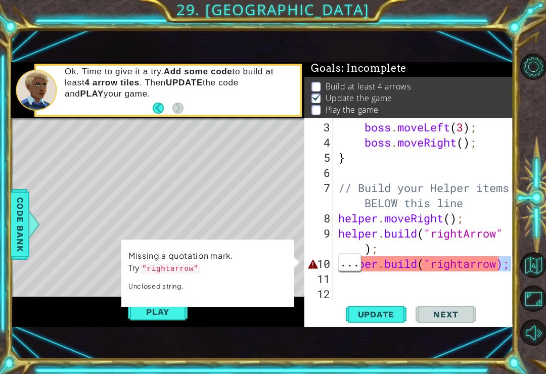
click at [510, 267] on div at bounding box center [506, 171] width 10 height 258
click at [510, 266] on div at bounding box center [506, 171] width 10 height 258
click at [507, 268] on div at bounding box center [506, 171] width 10 height 258
click at [360, 270] on span "..." at bounding box center [350, 262] width 22 height 17
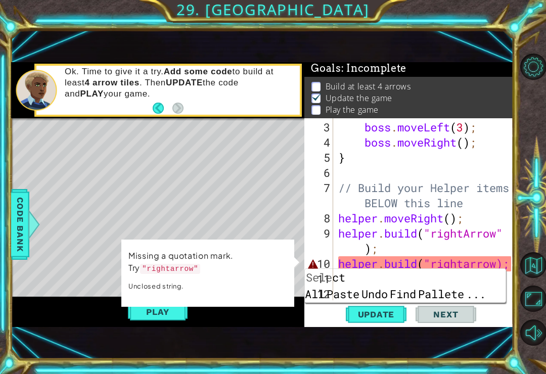
scroll to position [61, 0]
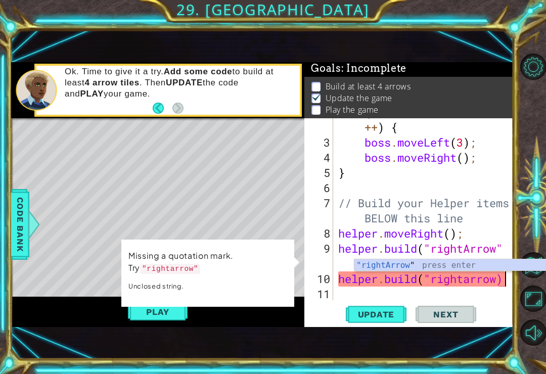
type textarea "[DOMAIN_NAME]("rightarro"
click at [498, 284] on div "for ( var i = 0 ; i < 2 ; i ++ ) { boss . moveLeft ( 3 ) ; boss . moveRight ( )…" at bounding box center [426, 218] width 180 height 227
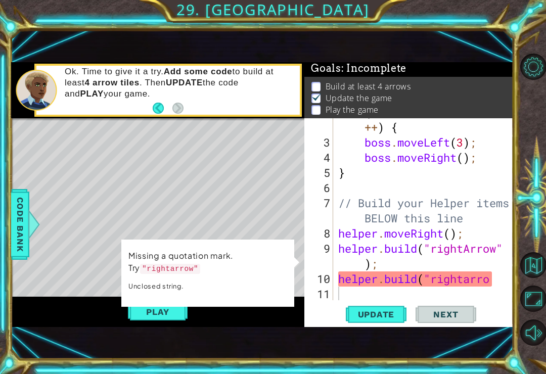
click at [531, 80] on button "Level Options" at bounding box center [533, 67] width 26 height 26
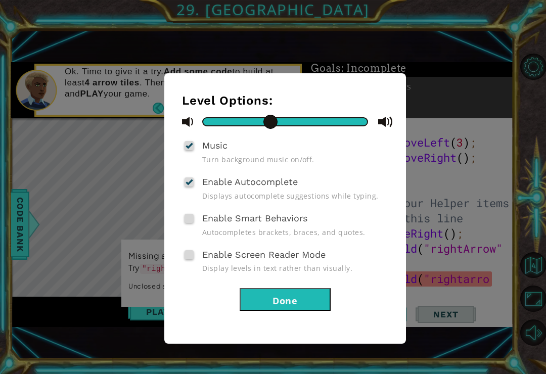
click at [282, 295] on button "Done" at bounding box center [284, 299] width 91 height 23
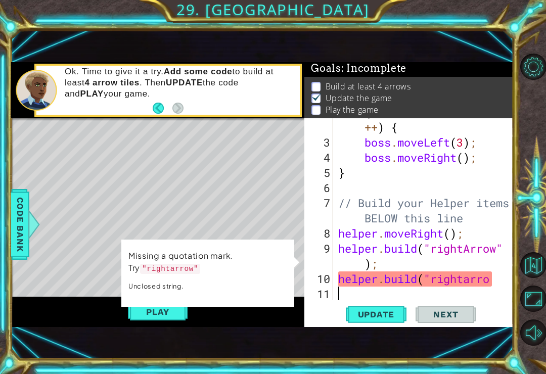
click at [535, 193] on div at bounding box center [533, 200] width 25 height 98
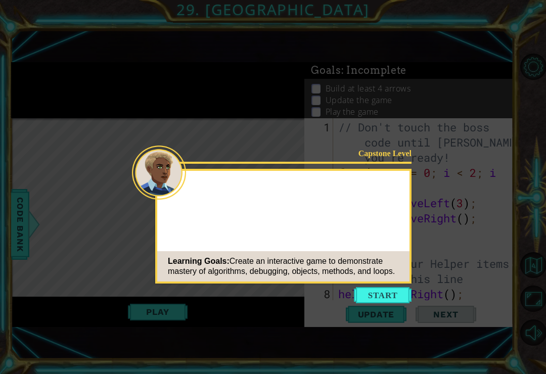
click at [397, 292] on button "Start" at bounding box center [383, 295] width 58 height 16
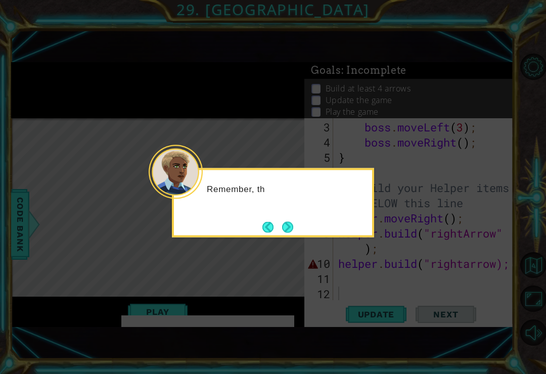
scroll to position [76, 0]
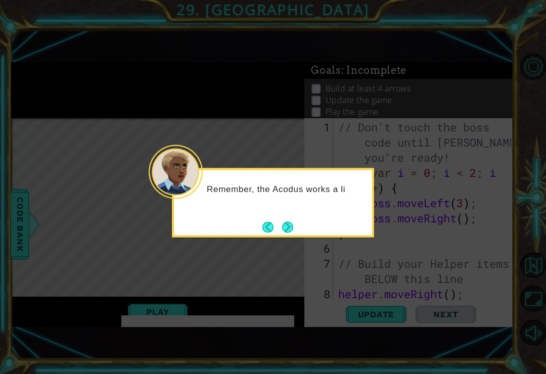
click at [292, 221] on button "Next" at bounding box center [287, 226] width 11 height 11
click at [296, 205] on icon at bounding box center [273, 187] width 546 height 374
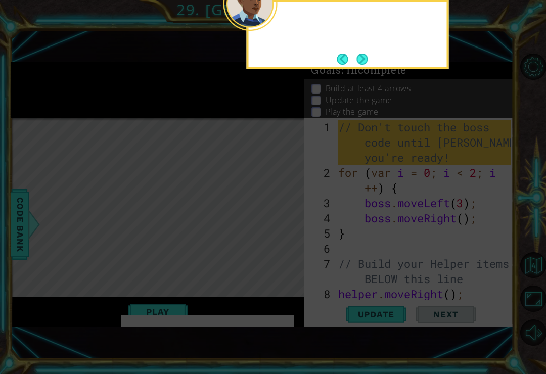
scroll to position [0, 0]
click at [365, 54] on button "Next" at bounding box center [362, 59] width 11 height 11
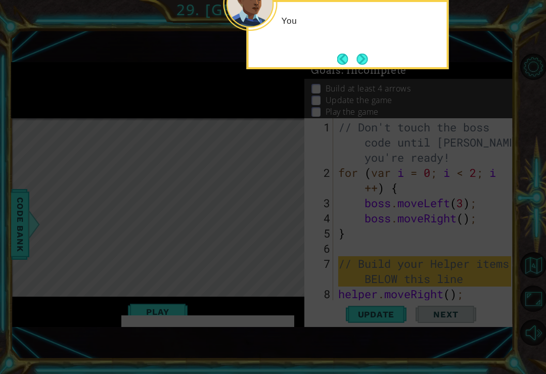
click at [367, 54] on button "Next" at bounding box center [362, 59] width 11 height 11
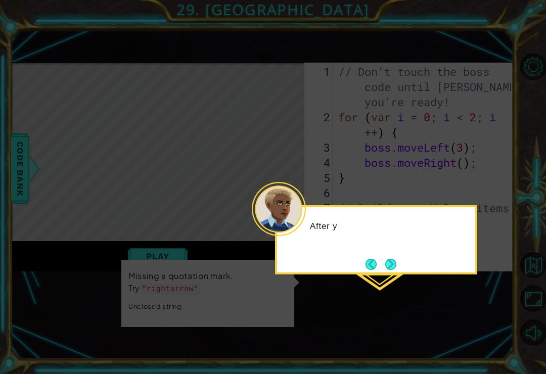
click at [394, 259] on button "Next" at bounding box center [390, 264] width 11 height 11
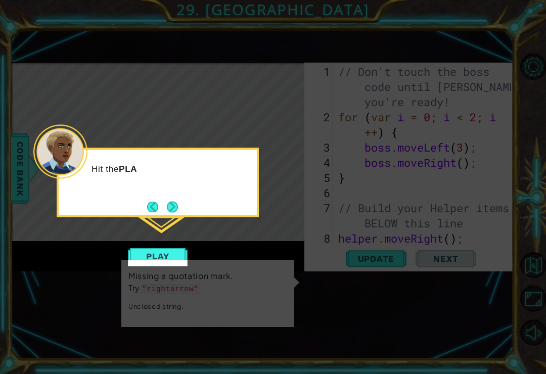
click at [175, 201] on button "Next" at bounding box center [172, 206] width 11 height 11
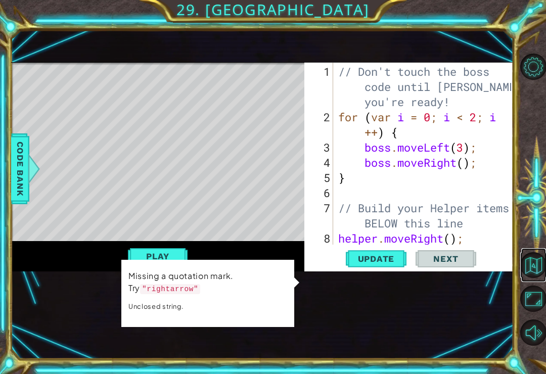
click at [540, 275] on button "Back to Map" at bounding box center [533, 265] width 26 height 26
